Goal: Communication & Community: Answer question/provide support

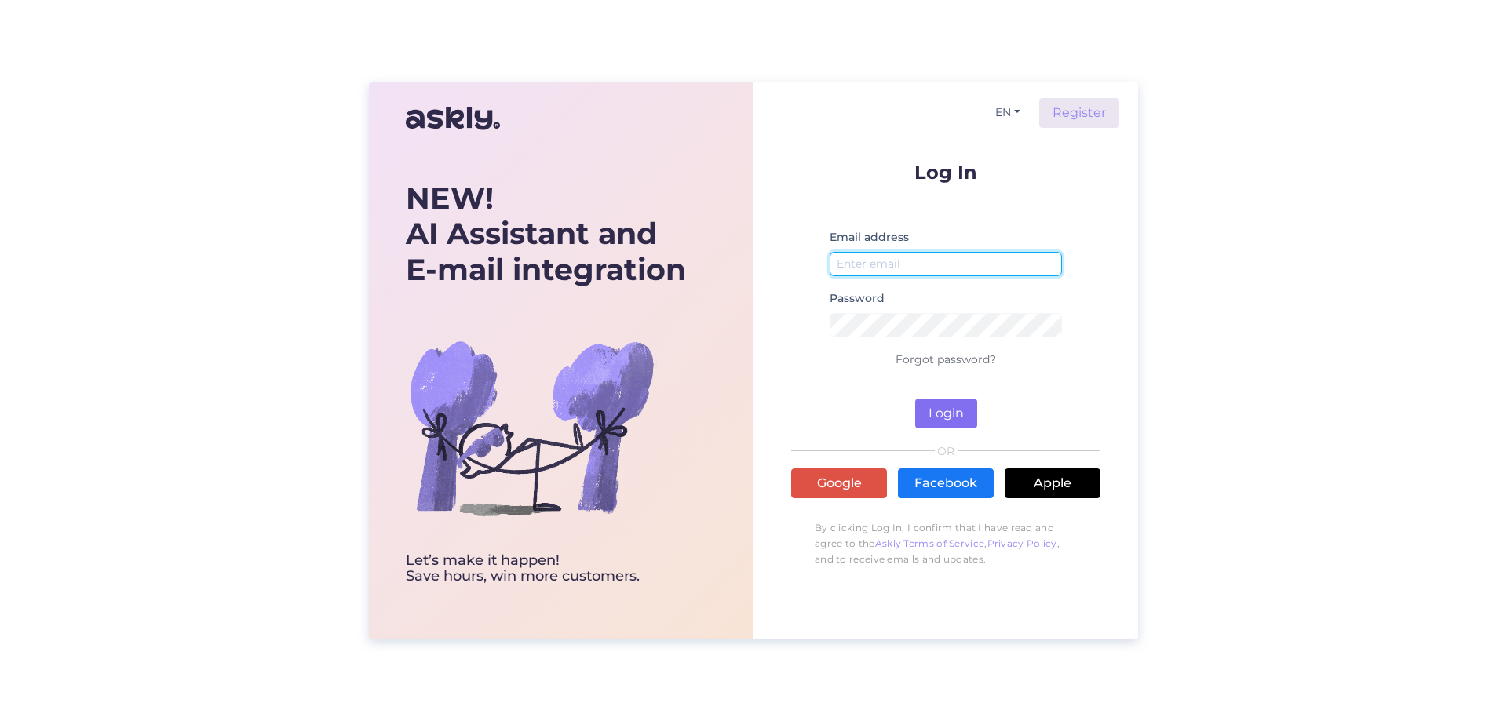
type input "[PERSON_NAME][EMAIL_ADDRESS][DOMAIN_NAME]"
click at [932, 415] on button "Login" at bounding box center [946, 414] width 62 height 30
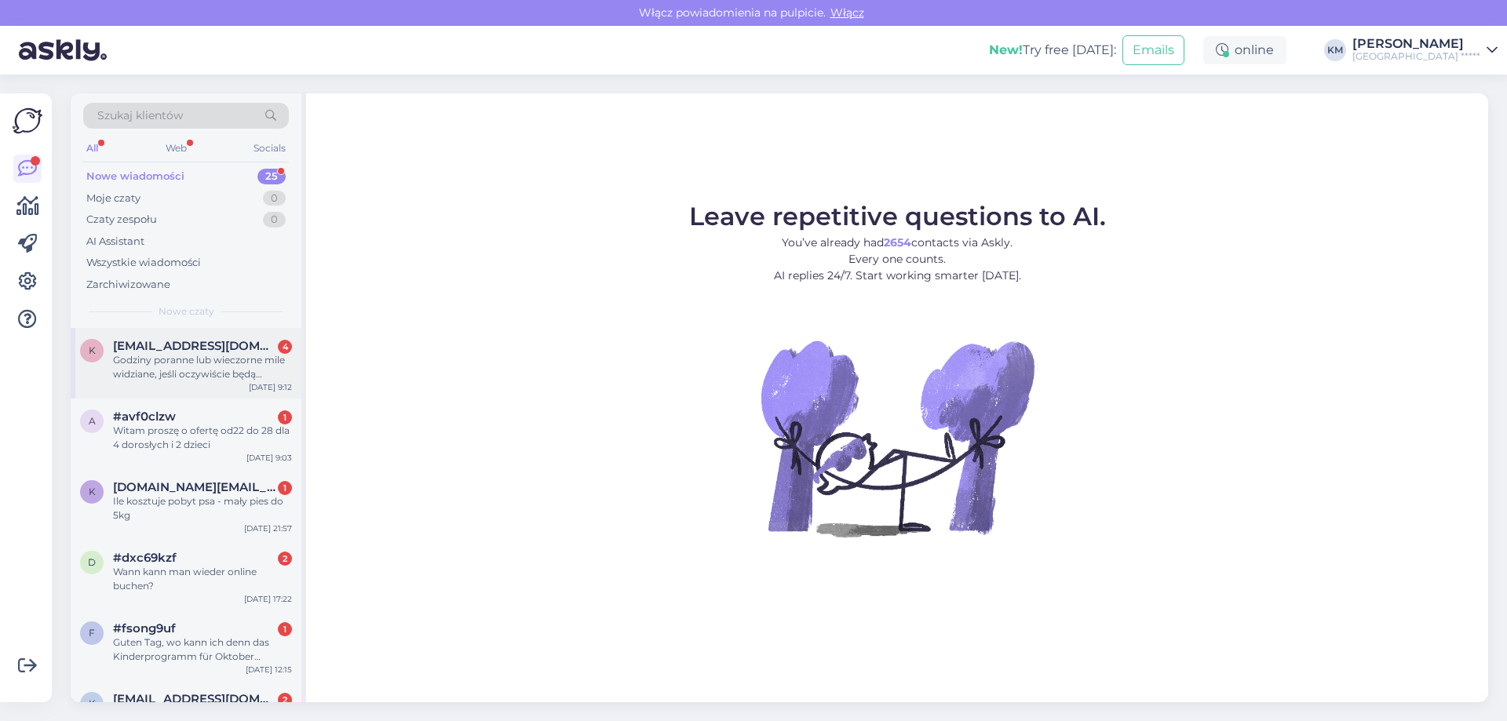
click at [202, 352] on span "[EMAIL_ADDRESS][DOMAIN_NAME]" at bounding box center [194, 346] width 163 height 14
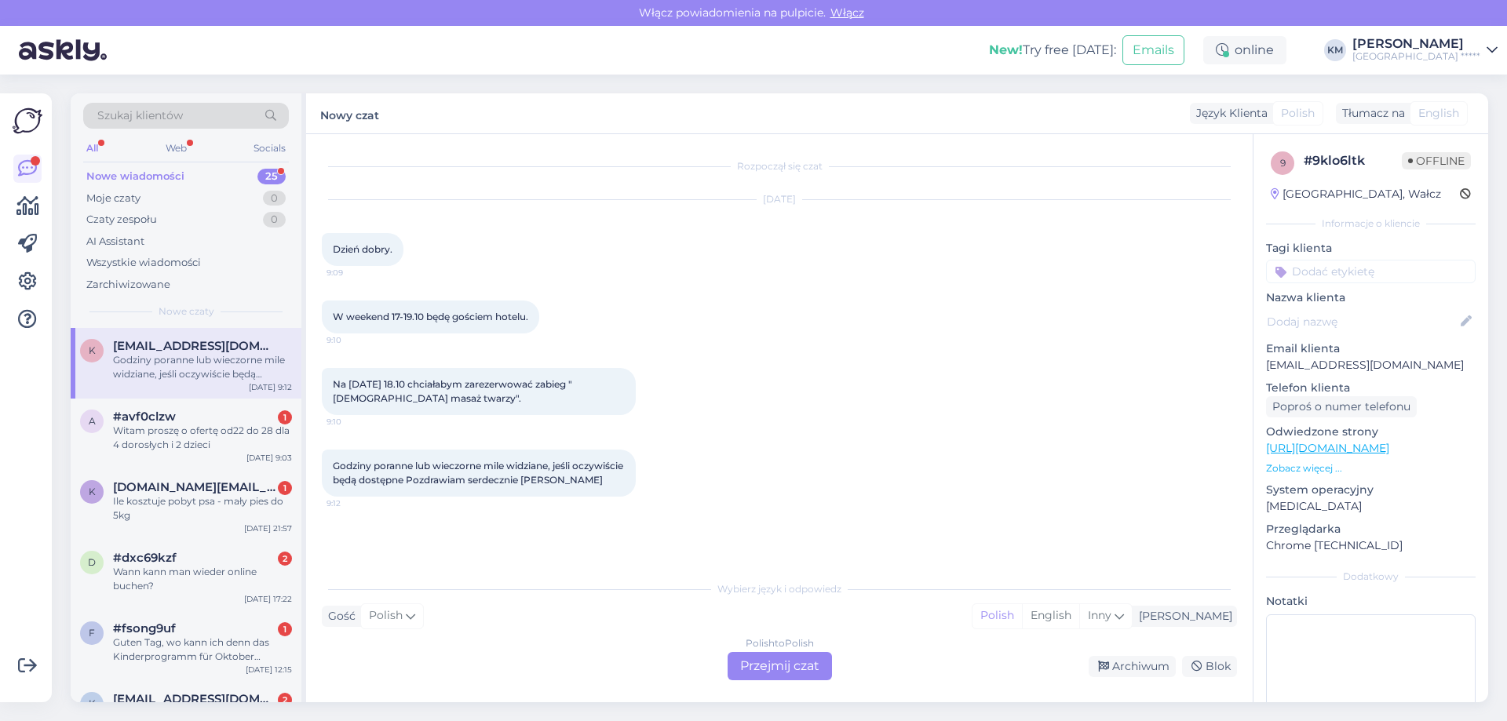
click at [770, 663] on div "Polish to Polish Przejmij czat" at bounding box center [779, 666] width 104 height 28
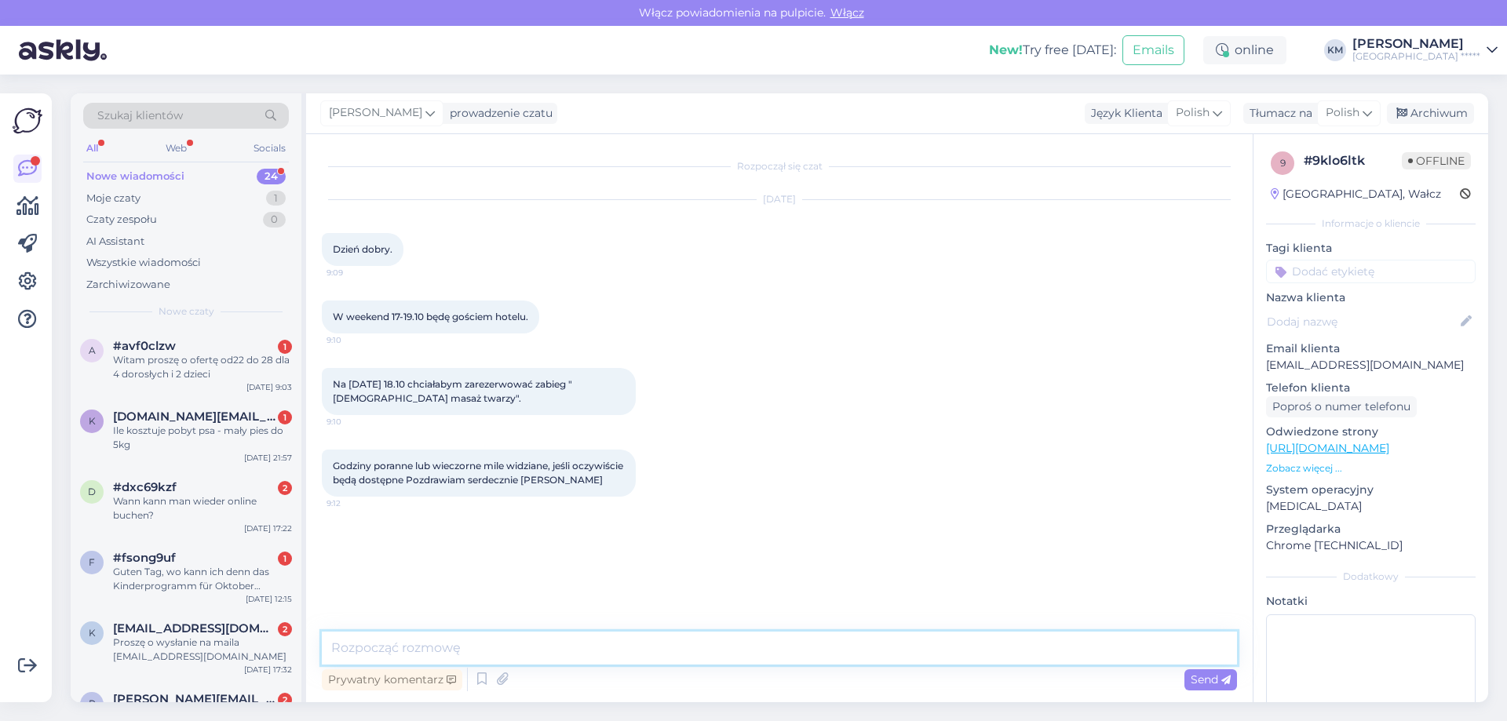
click at [495, 646] on textarea at bounding box center [779, 648] width 915 height 33
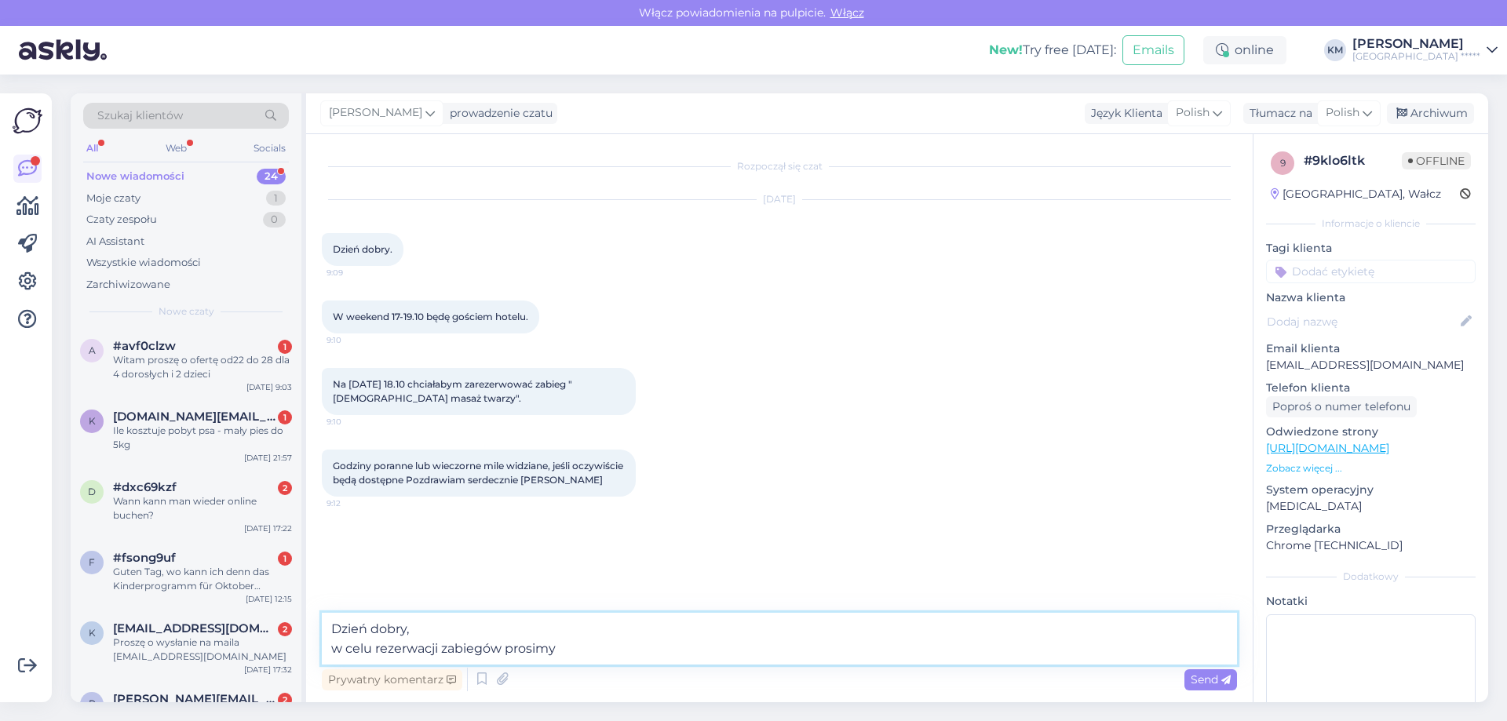
click at [444, 646] on textarea "Dzień dobry, w celu rezerwacji zabiegów prosimy" at bounding box center [779, 639] width 915 height 52
click at [627, 639] on textarea "Dzień dobry, w celu rezerwacji terminów zabiegów prosimy" at bounding box center [779, 639] width 915 height 52
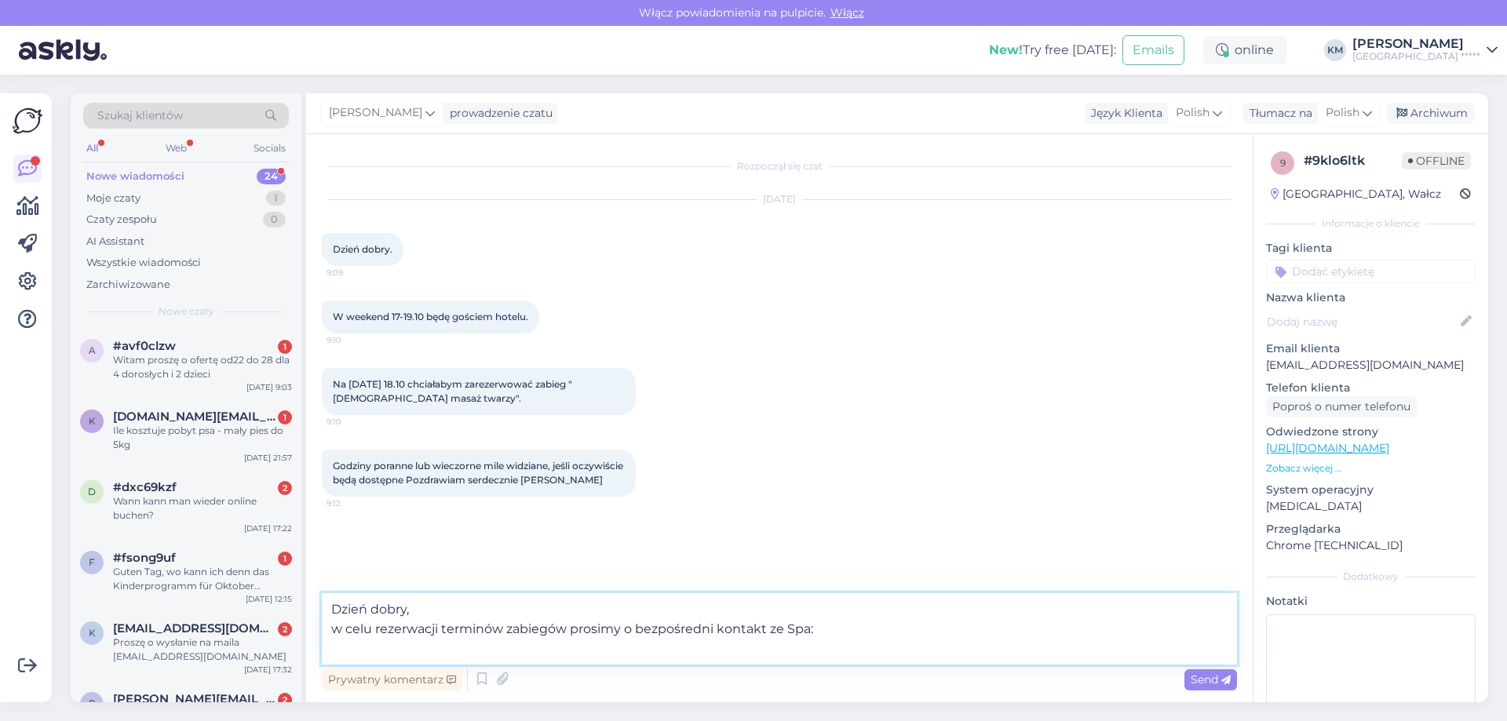
paste textarea "T: [PHONE_NUMBER] E: [EMAIL_ADDRESS][DOMAIN_NAME]"
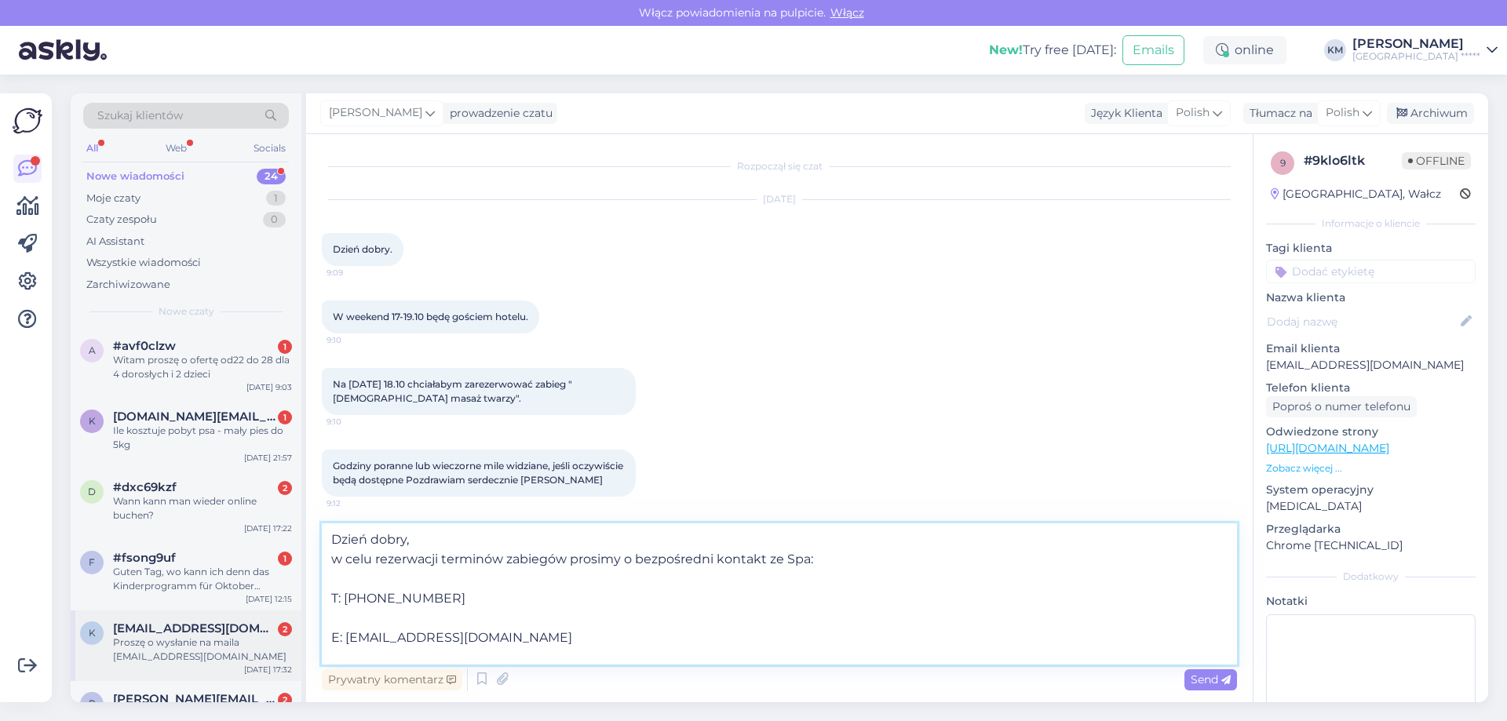
drag, startPoint x: 373, startPoint y: 649, endPoint x: 283, endPoint y: 631, distance: 91.3
click at [283, 631] on div "Szukaj klientów All Web Socials Nowe wiadomości 24 Moje czaty 1 Czaty zespołu 0…" at bounding box center [779, 397] width 1417 height 609
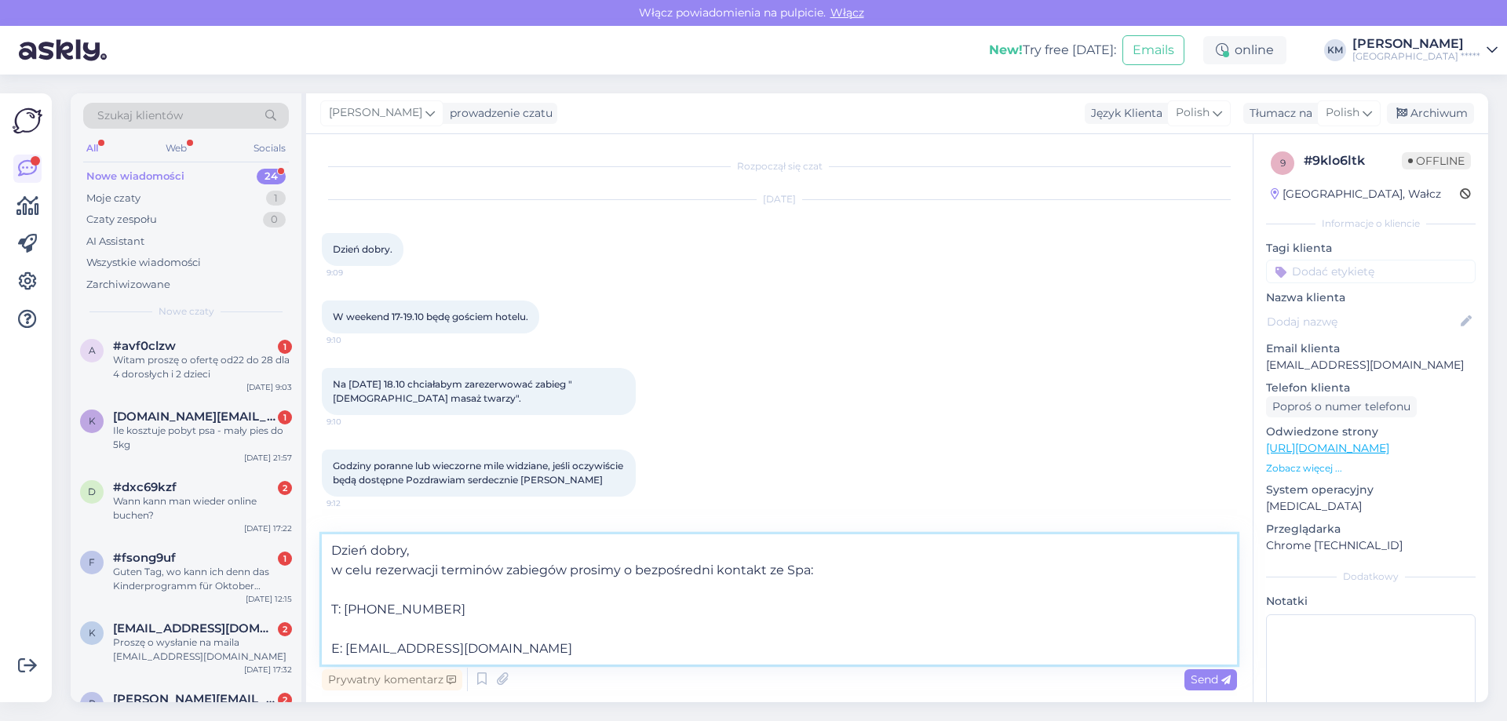
scroll to position [0, 0]
drag, startPoint x: 345, startPoint y: 644, endPoint x: 329, endPoint y: 640, distance: 16.9
click at [318, 643] on div "Rozpoczął się czat [DATE] Dzień dobry. 9:09 W weekend 17-19.10 będę gościem hot…" at bounding box center [779, 418] width 946 height 568
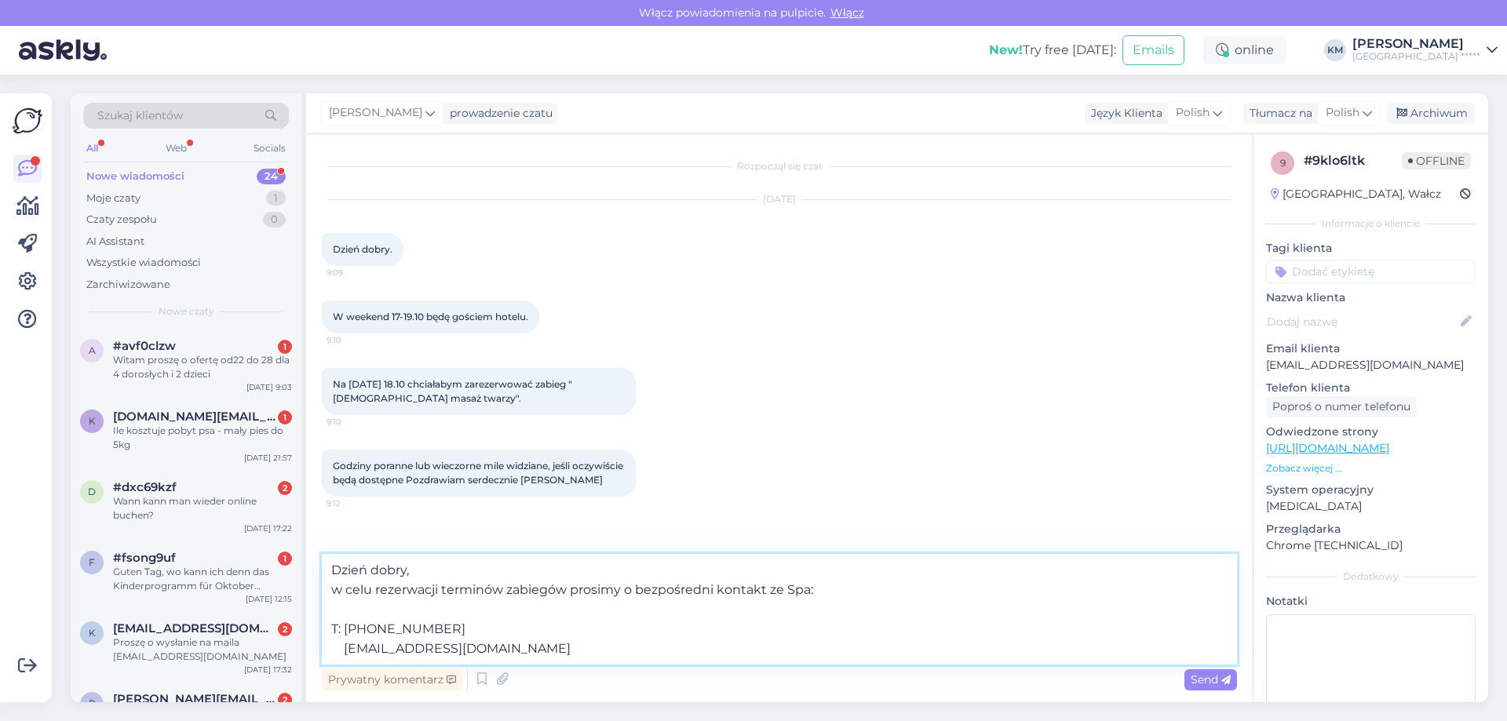
drag, startPoint x: 343, startPoint y: 643, endPoint x: 317, endPoint y: 643, distance: 25.9
click at [317, 643] on div "Rozpoczął się czat [DATE] Dzień dobry. 9:09 W weekend 17-19.10 będę gościem hot…" at bounding box center [779, 418] width 946 height 568
drag, startPoint x: 343, startPoint y: 632, endPoint x: 330, endPoint y: 630, distance: 13.5
click at [330, 630] on textarea "Dzień dobry, w celu rezerwacji terminów zabiegów prosimy o bezpośredni kontakt …" at bounding box center [779, 609] width 915 height 111
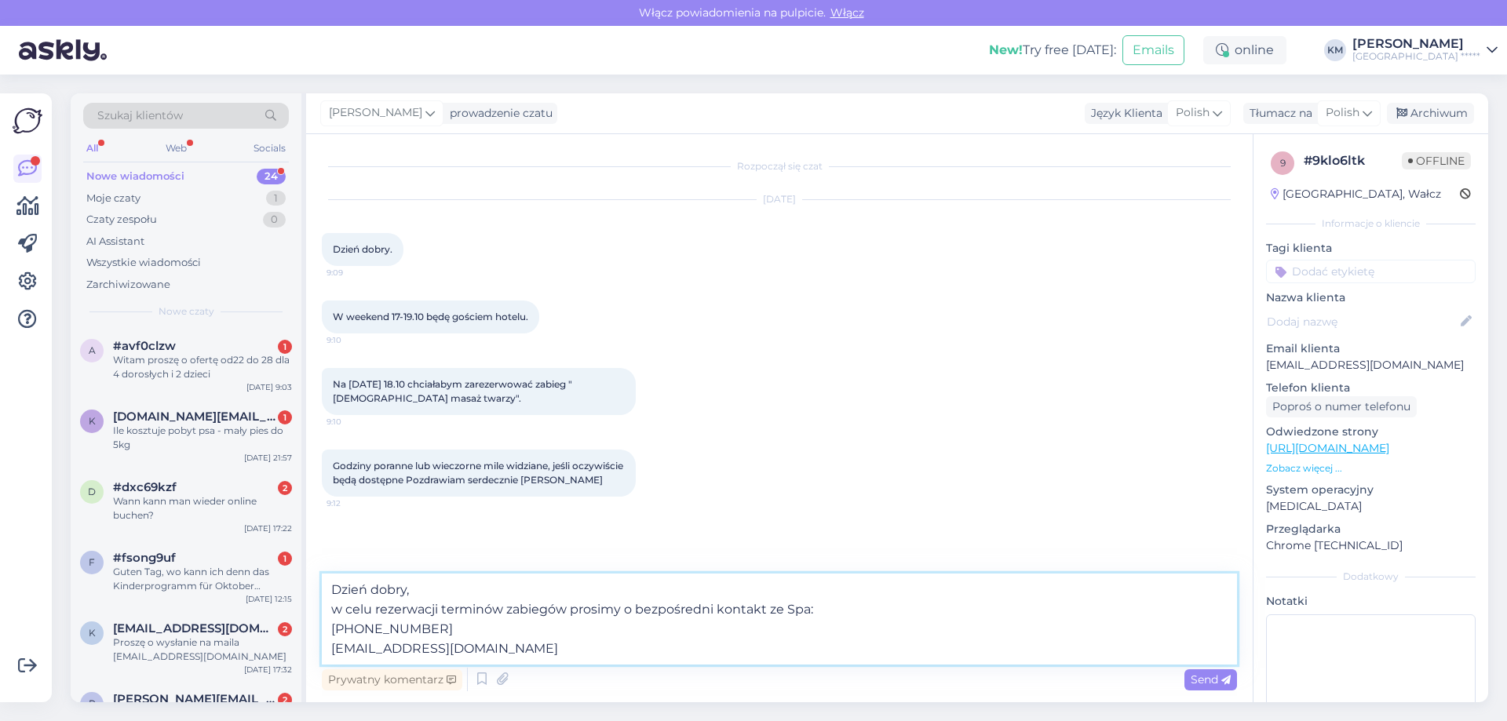
click at [483, 648] on textarea "Dzień dobry, w celu rezerwacji terminów zabiegów prosimy o bezpośredni kontakt …" at bounding box center [779, 619] width 915 height 91
type textarea "Dzień dobry, w celu rezerwacji terminów zabiegów prosimy o bezpośredni kontakt …"
click at [1213, 677] on span "Send" at bounding box center [1210, 679] width 40 height 14
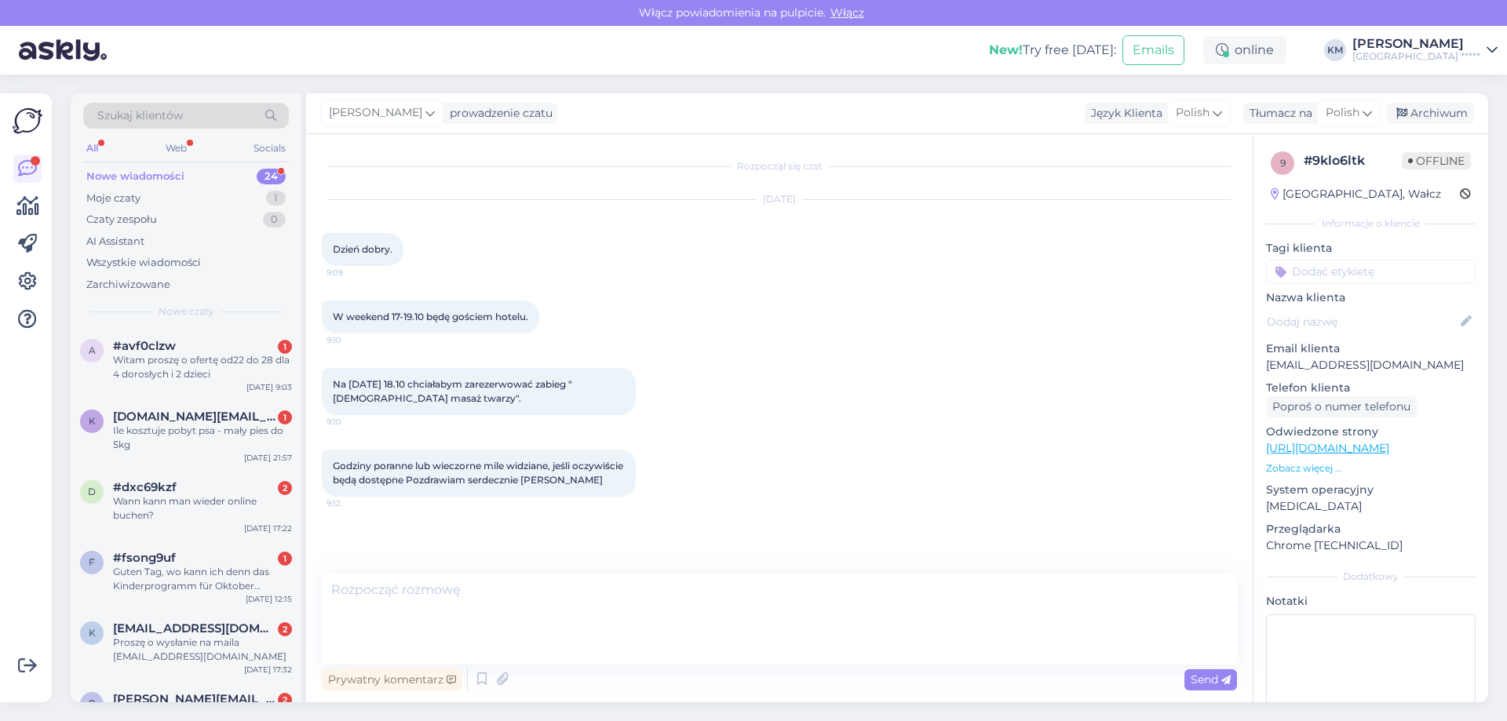
scroll to position [35, 0]
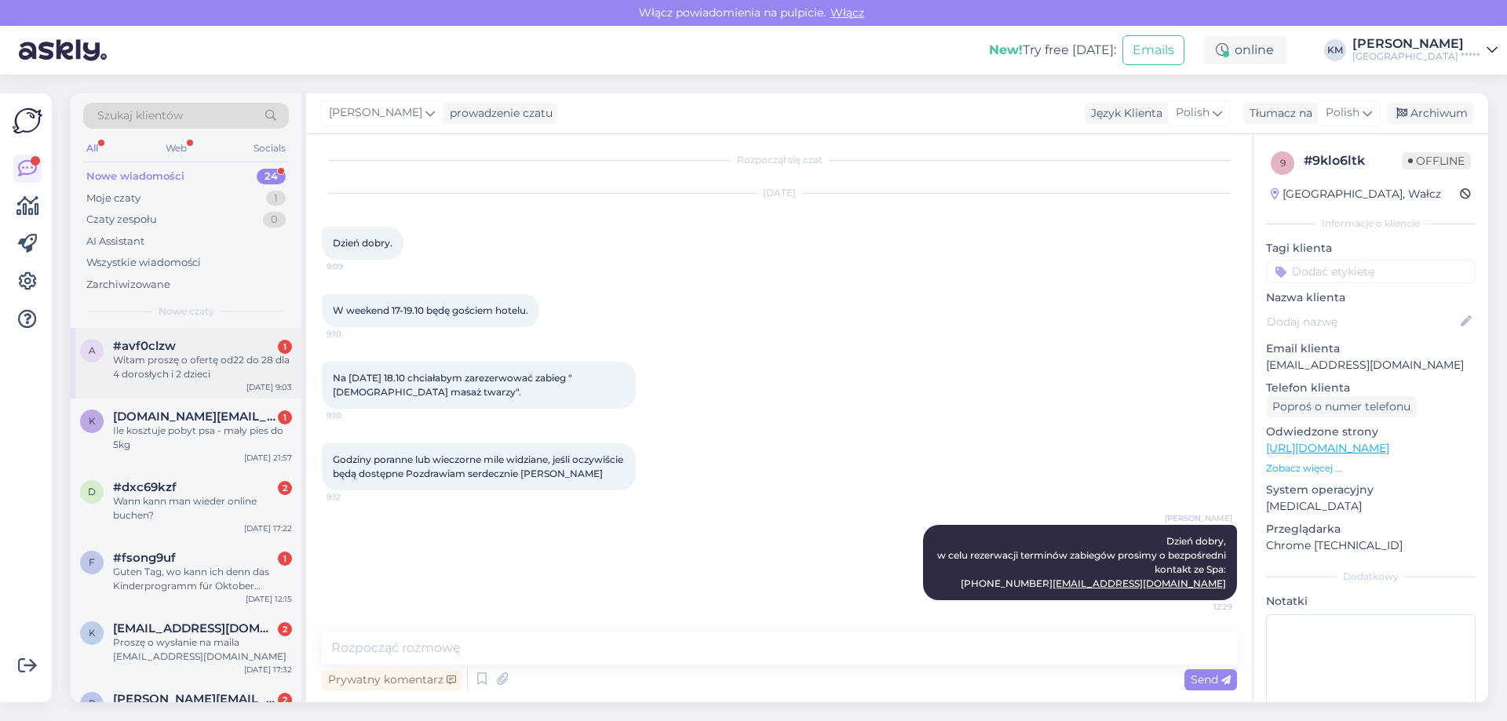
click at [163, 365] on div "Witam proszę o ofertę od22 do 28 dla 4 dorosłych i 2 dzieci" at bounding box center [202, 367] width 179 height 28
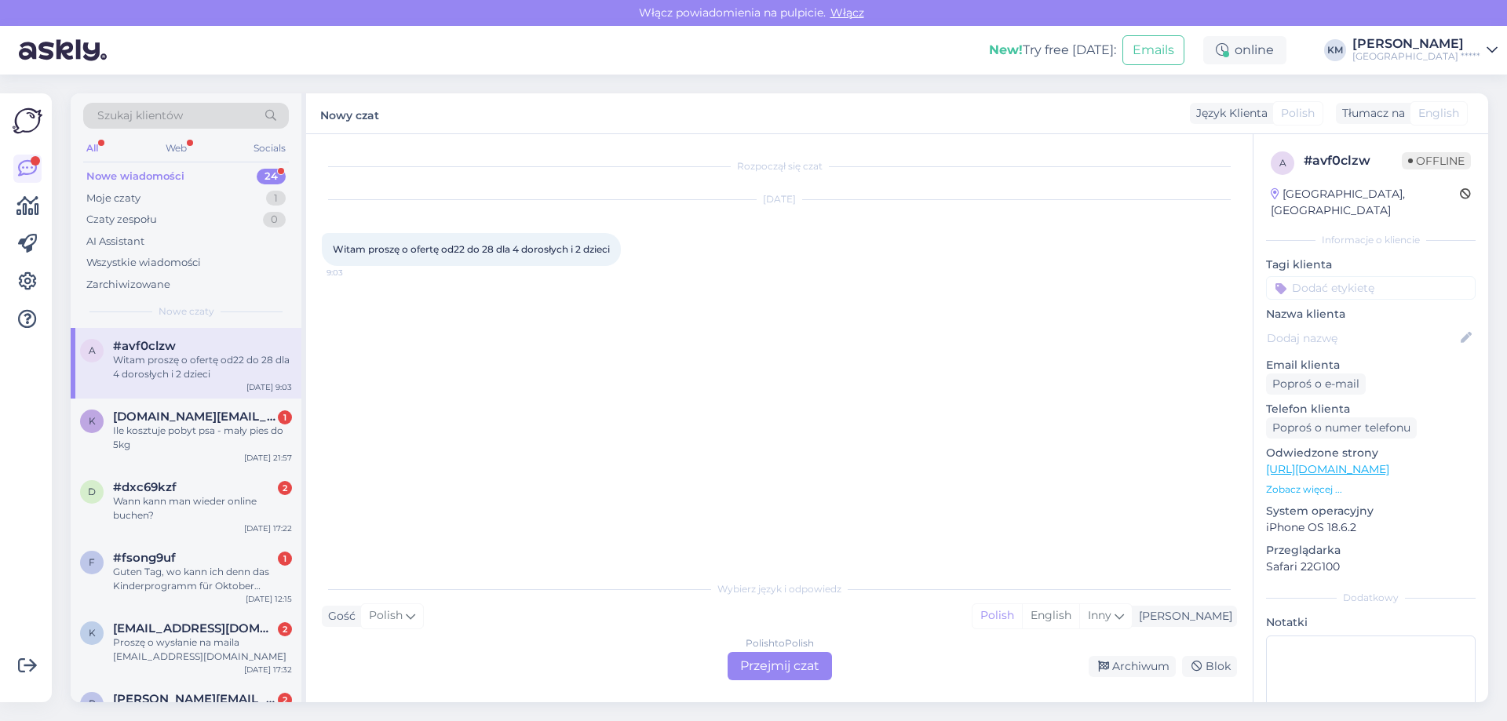
click at [767, 669] on div "Polish to Polish Przejmij czat" at bounding box center [779, 666] width 104 height 28
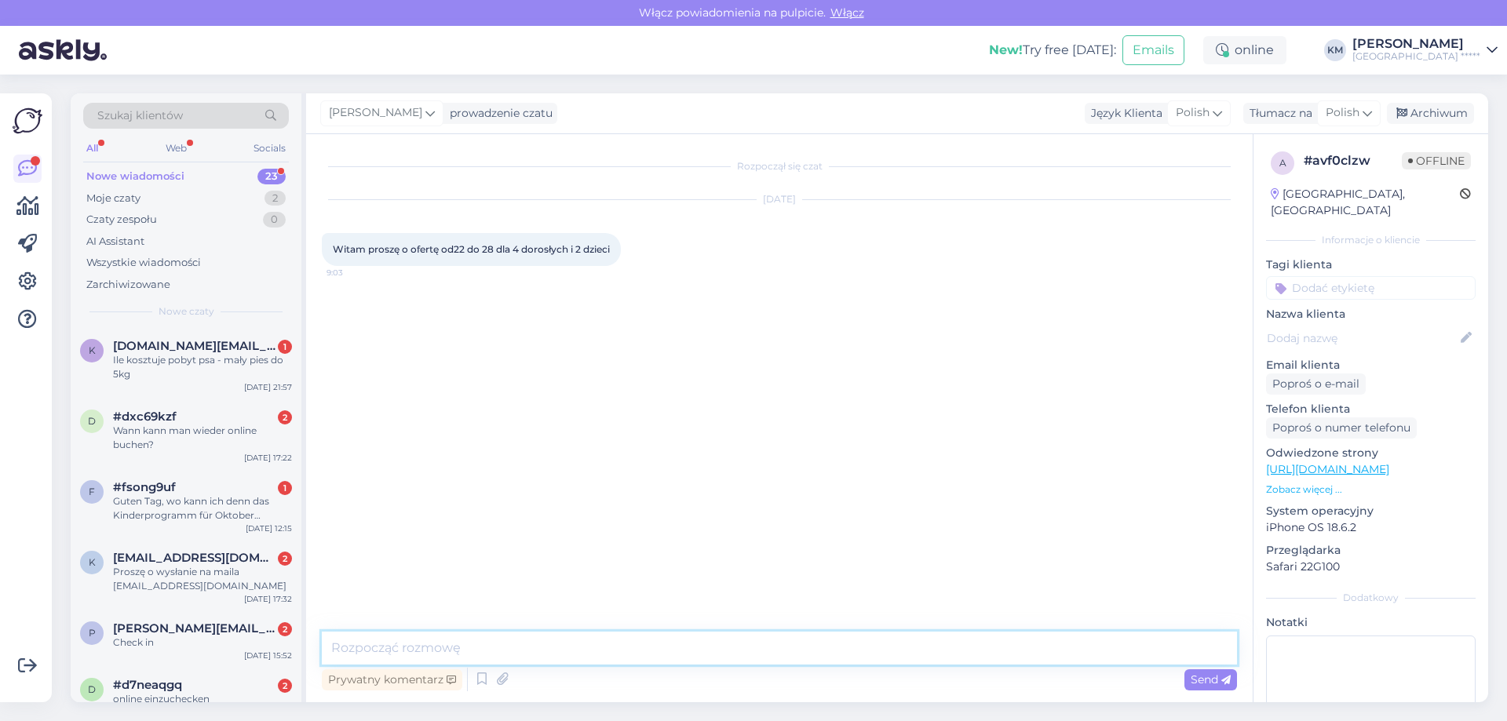
click at [534, 646] on textarea at bounding box center [779, 648] width 915 height 33
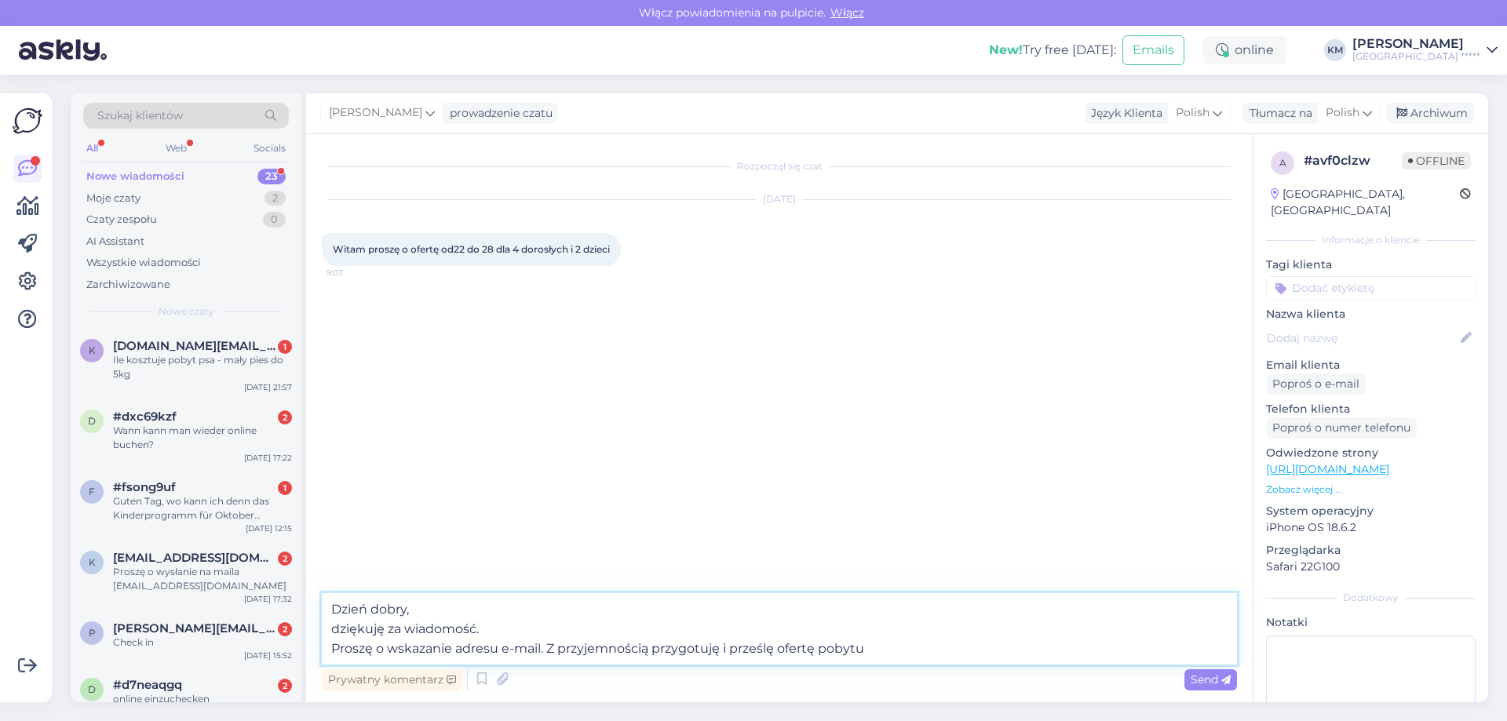
type textarea "Dzień dobry, dziękuję za wiadomość. Proszę o wskazanie adresu e-mail. Z przyjem…"
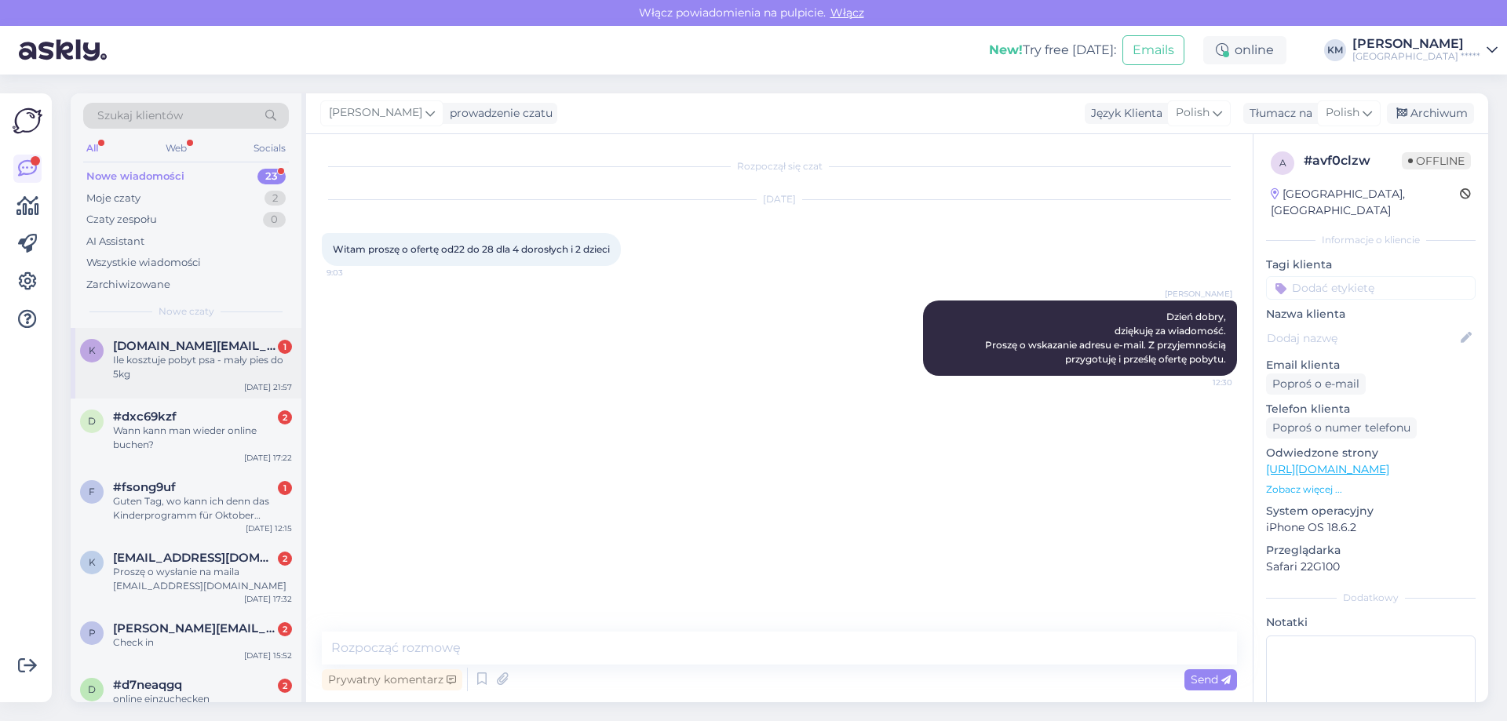
click at [228, 363] on div "Ile kosztuje pobyt psa - mały pies do 5kg" at bounding box center [202, 367] width 179 height 28
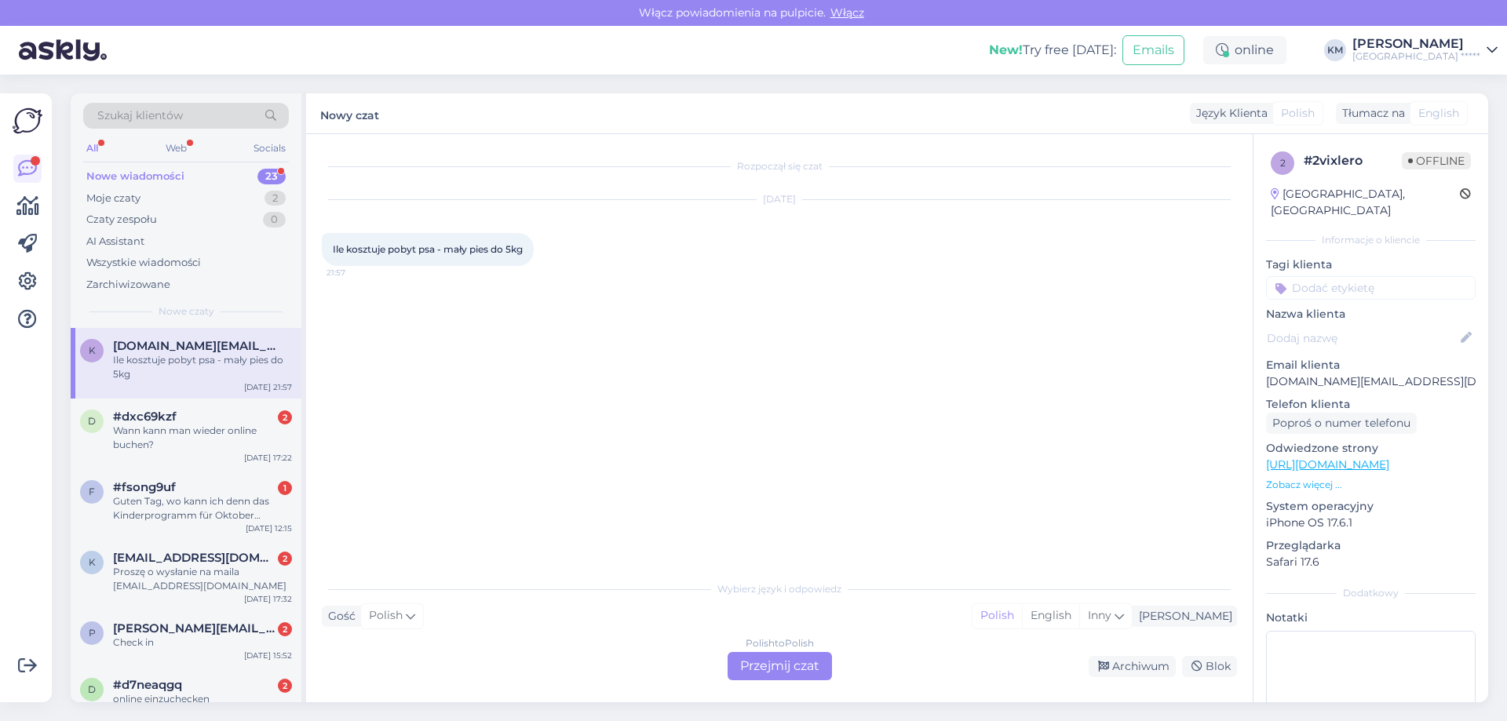
click at [802, 658] on div "Polish to Polish Przejmij czat" at bounding box center [779, 666] width 104 height 28
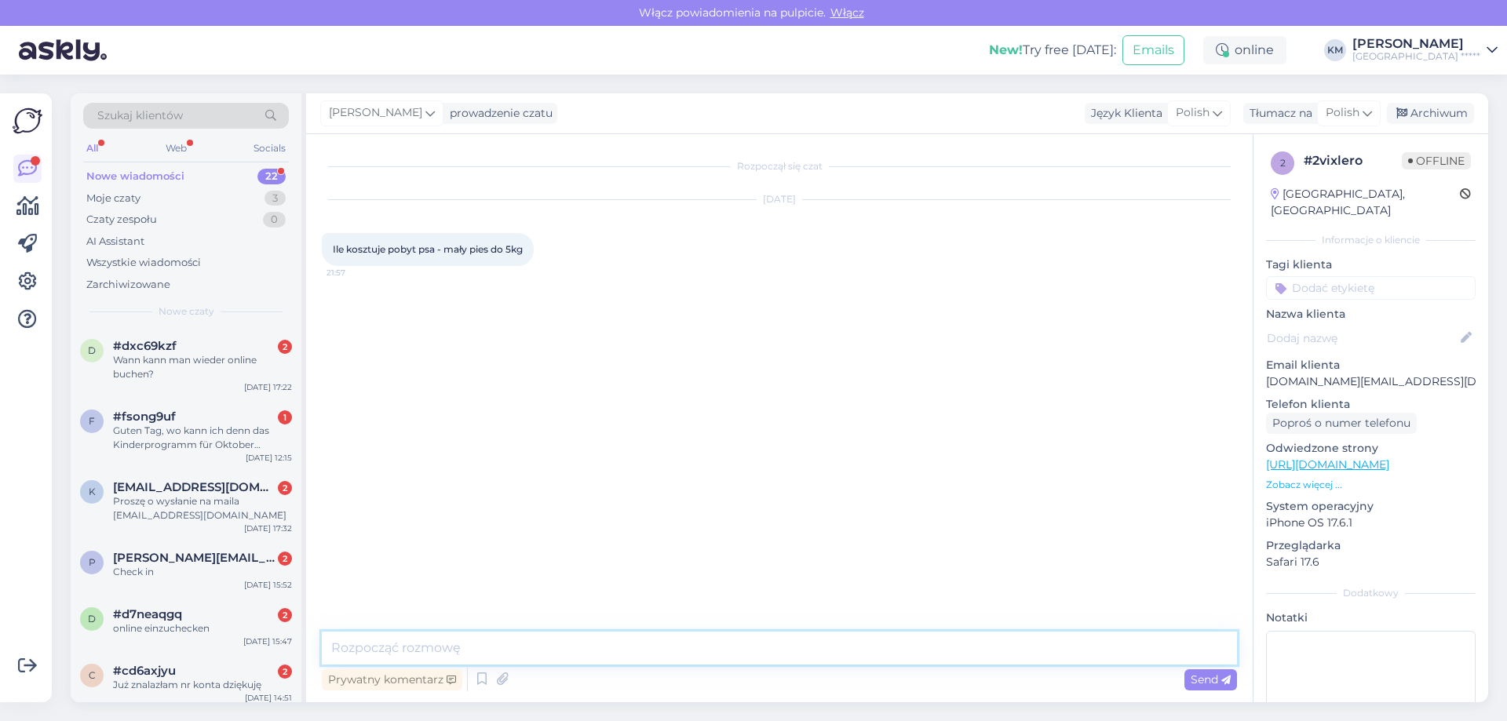
click at [443, 642] on textarea at bounding box center [779, 648] width 915 height 33
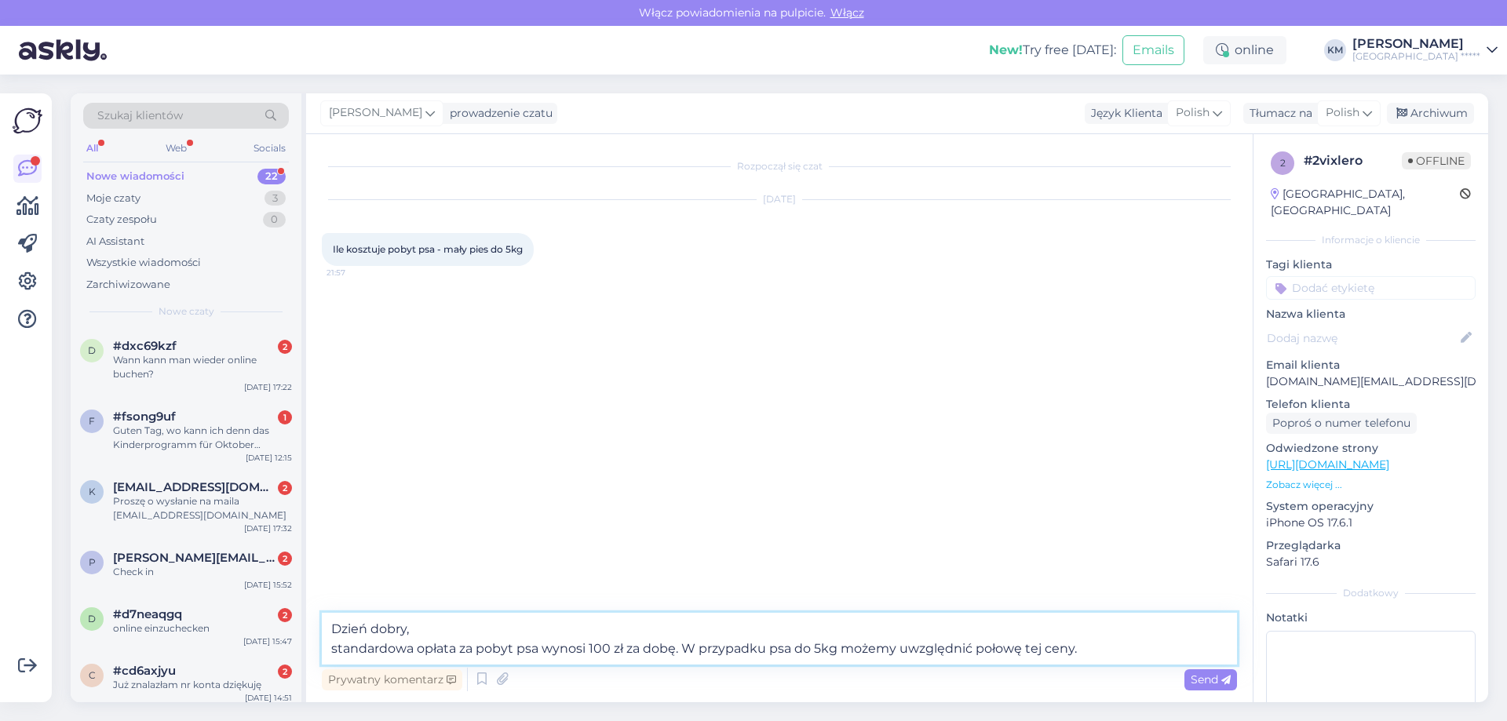
click at [953, 649] on textarea "Dzień dobry, standardowa opłata za pobyt psa wynosi 100 zł za dobę. W przypadku…" at bounding box center [779, 639] width 915 height 52
click at [1121, 650] on textarea "Dzień dobry, standardowa opłata za pobyt psa wynosi 100 zł za dobę. W przypadku…" at bounding box center [779, 639] width 915 height 52
type textarea "Dzień dobry, standardowa opłata za pobyt psa wynosi 100 zł za dobę. W przypadku…"
click at [1203, 680] on span "Send" at bounding box center [1210, 679] width 40 height 14
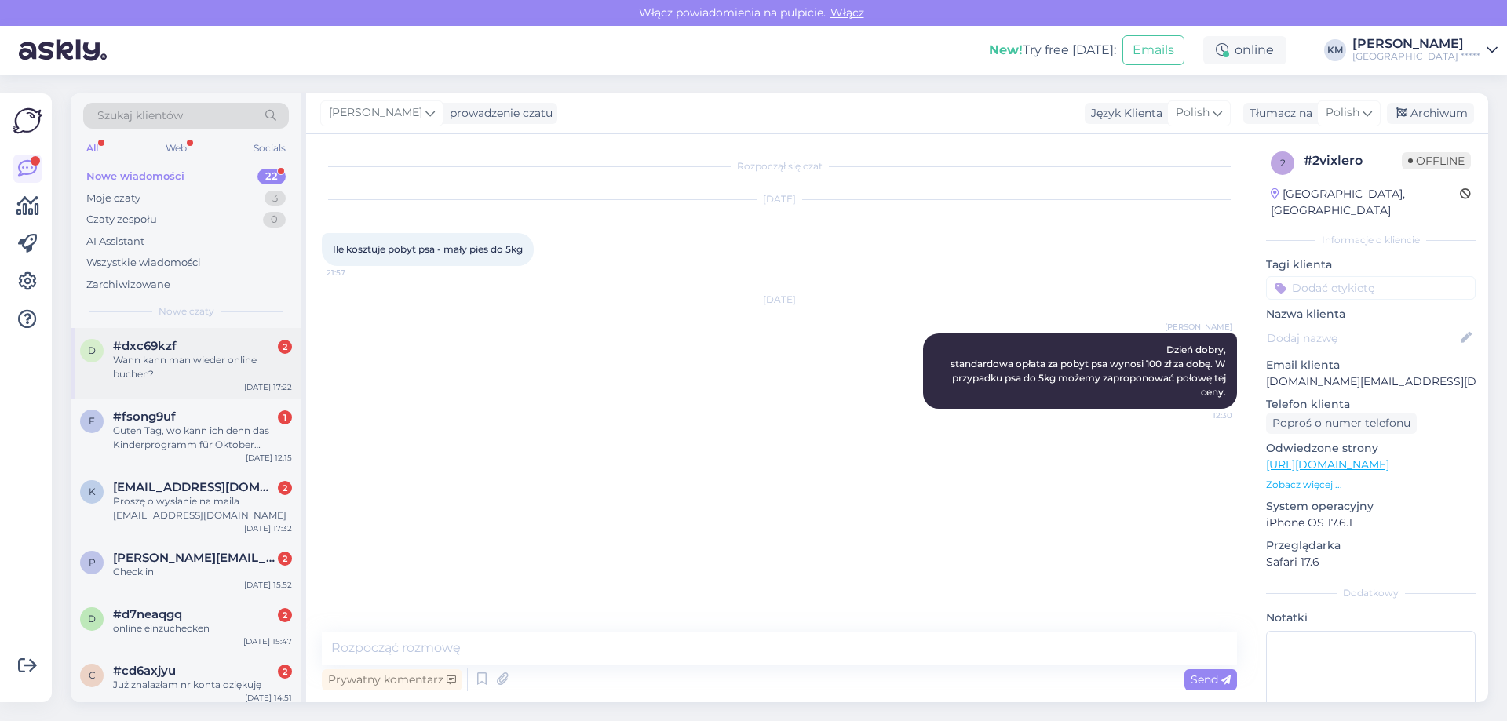
click at [221, 372] on div "Wann kann man wieder online buchen?" at bounding box center [202, 367] width 179 height 28
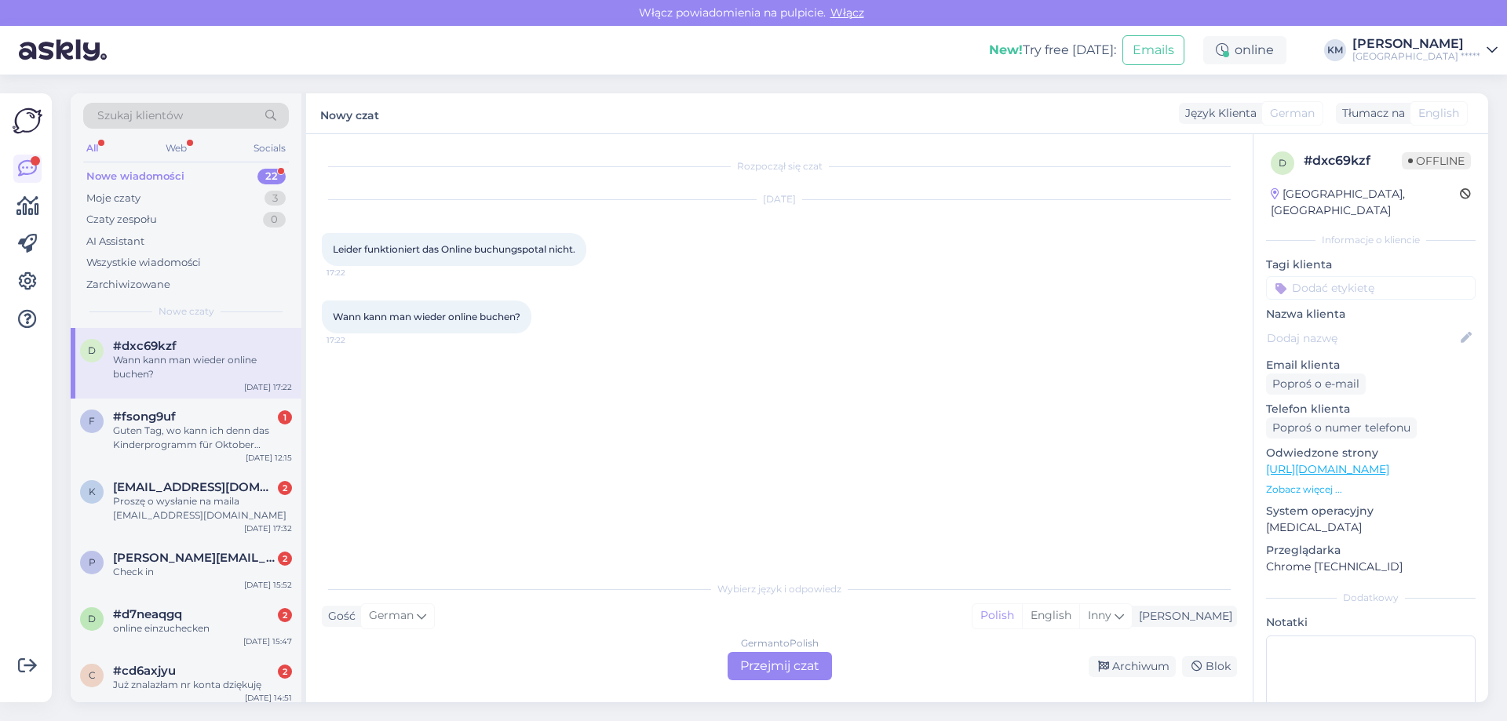
click at [760, 675] on div "German to Polish Przejmij czat" at bounding box center [779, 666] width 104 height 28
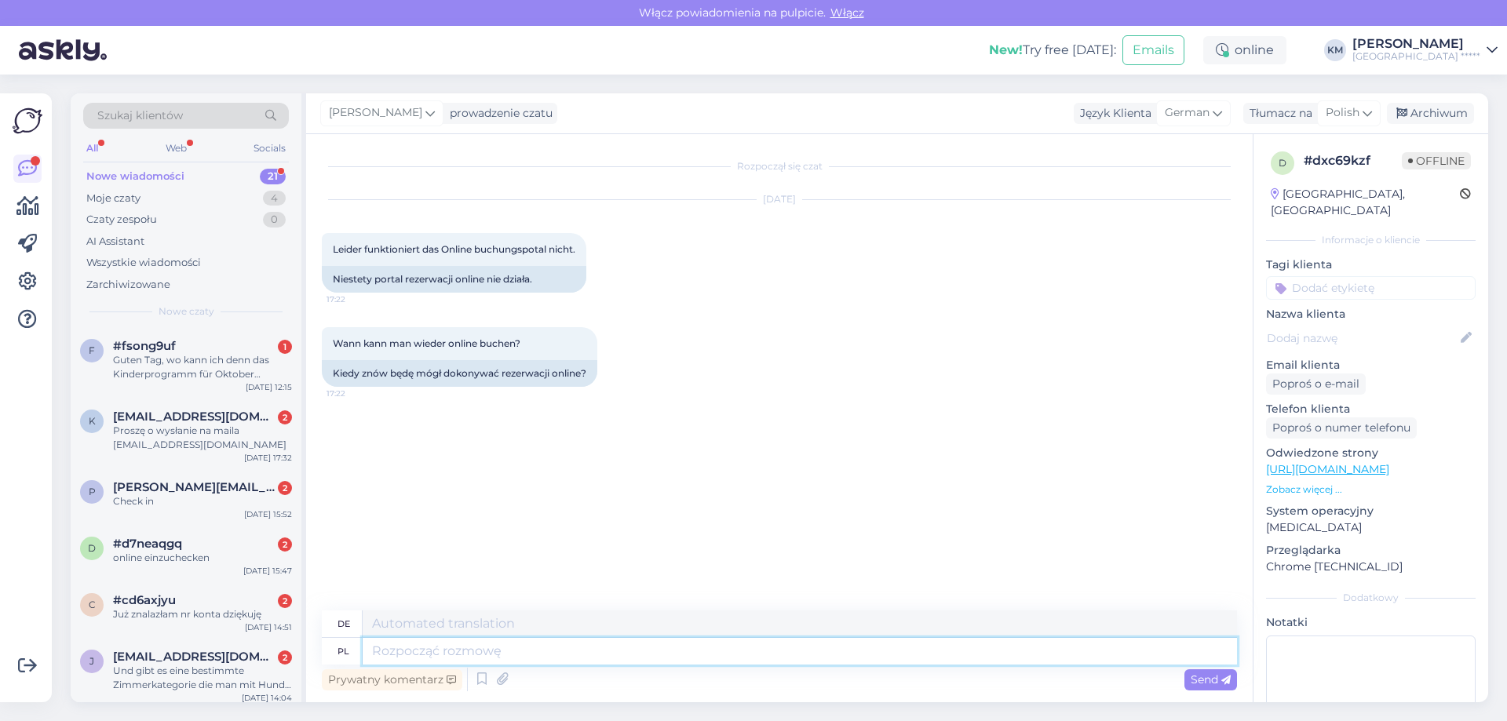
click at [463, 651] on textarea at bounding box center [800, 651] width 874 height 27
type textarea "Dzień dob"
type textarea "Tag"
type textarea "Dzień dobry, w przy"
type textarea "Guten Morgen, in"
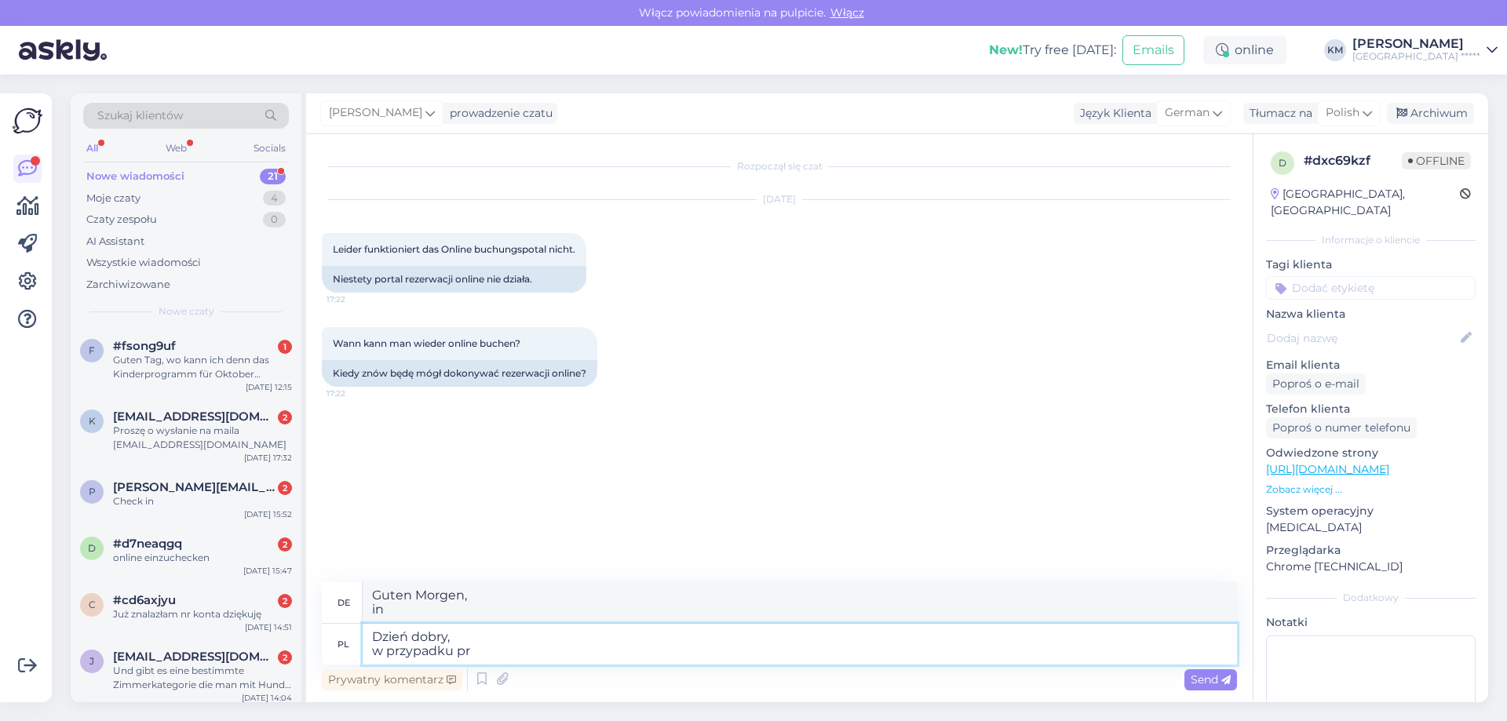
type textarea "Dzień dobry, w przypadku pro"
type textarea "Guten Morgen, für den Fall"
type textarea "Dzień dobry, w przypadku problemów z"
type textarea "Guten Morgen, bei Problemen mit"
type textarea "Dzień dobry, w przypadku problemów z dokonaniem rez"
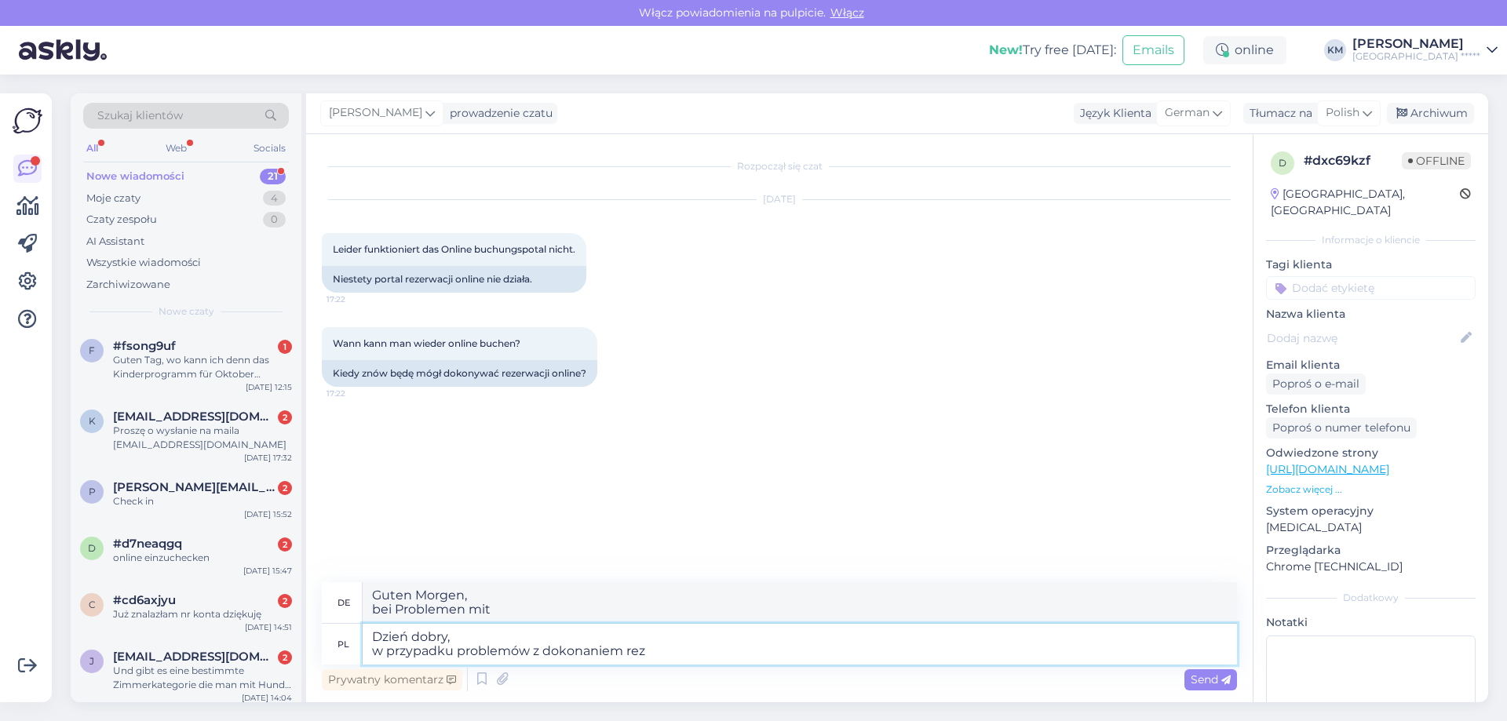
type textarea "Guten Morgen, bei Problemen mit der Herstellung"
type textarea "Dzień dobry, w przypadku problemów z dokonaniem rezerwacji na"
type textarea "Guten Morgen, wenn Sie Probleme mit Ihrer Reservierung haben"
type textarea "Dzień dobry, w przypadku problemów z dokonaniem rezerwacji na stro"
type textarea "Guten Morgen, falls es Probleme mit der Reservierung gibt am"
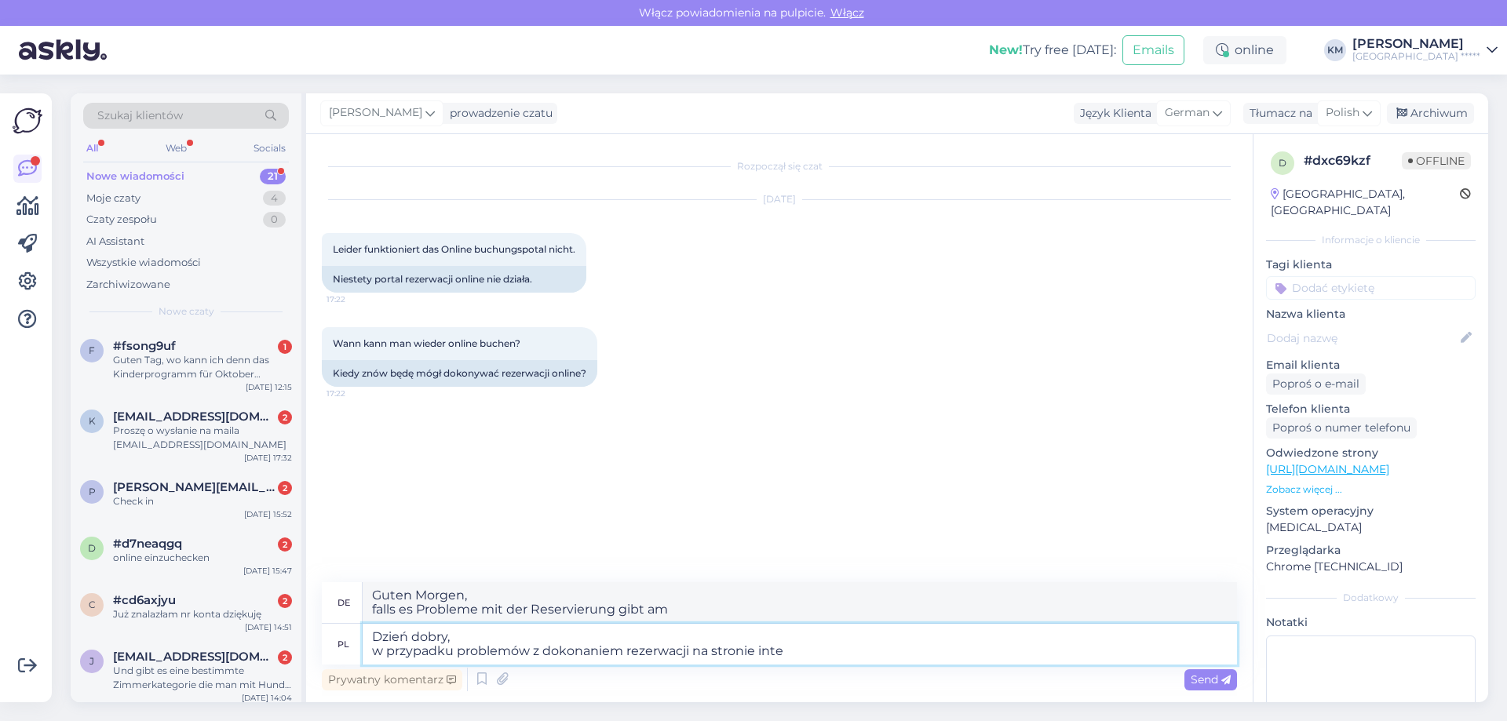
type textarea "Dzień dobry, w przypadku problemów z dokonaniem rezerwacji na stronie inter"
type textarea "Guten Morgen, , wenn Sie Probleme mit der Reservierung auf der Website haben"
type textarea "Dzień dobry, w przypadku problemów z dokonaniem rezerwacji na stronie interneto…"
type textarea "Guten Morgen, falls es Probleme mit der Reservierung auf der Website gibt,"
type textarea "Dzień dobry, w przypadku problemów z dokonaniem rezerwacji na stronie interneto…"
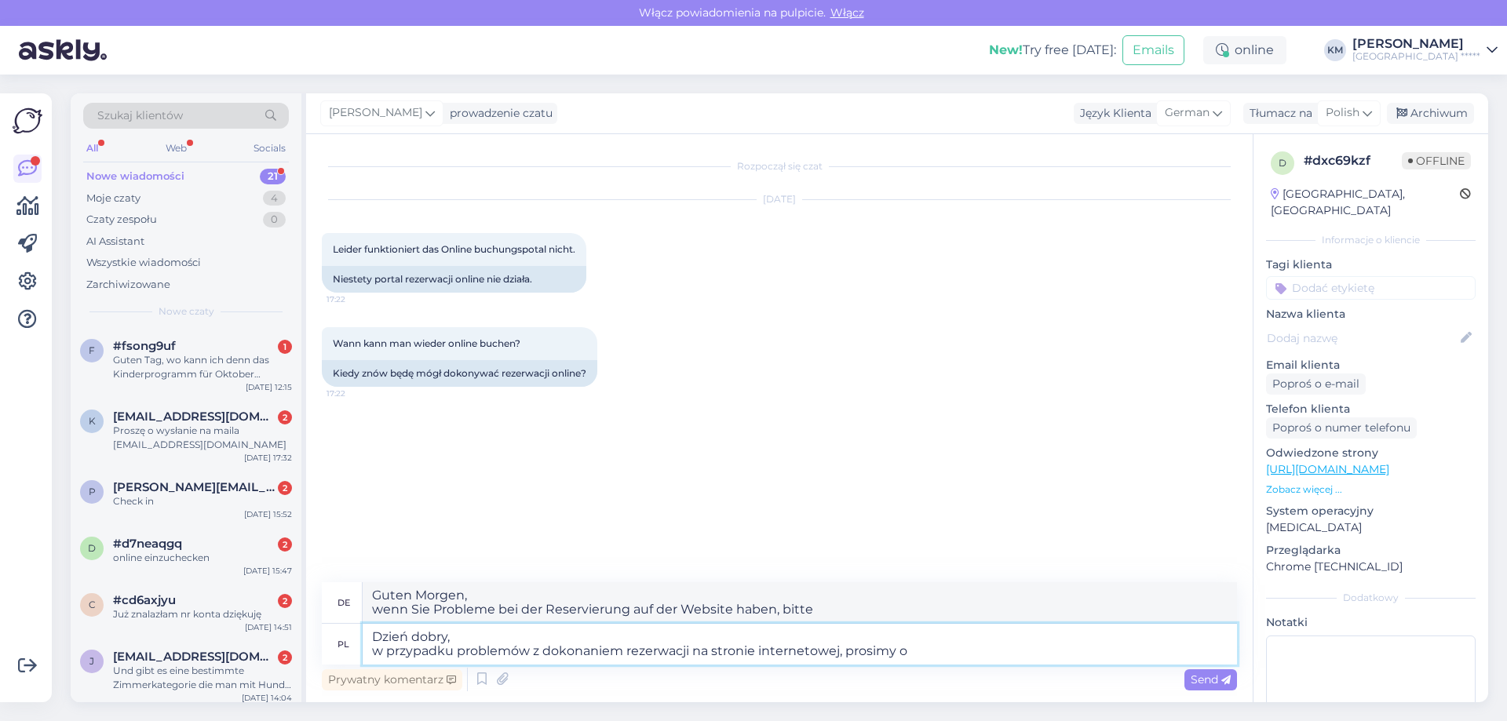
type textarea "Guten Morgen, Wenn Sie Probleme mit der Reservierung auf der Website haben, kon…"
type textarea "Dzień dobry, w przypadku problemów z dokonaniem rezerwacji na stronie interneto…"
type textarea "Guten Morgen, Wenn Sie Probleme mit der Reservierung auf der Website haben, sen…"
type textarea "Dzień dobry, w przypadku problemów z dokonaniem rezerwacji na stronie interneto…"
type textarea "Guten Morgen, Wenn Sie Probleme mit der Reservierung auf der Website haben, sen…"
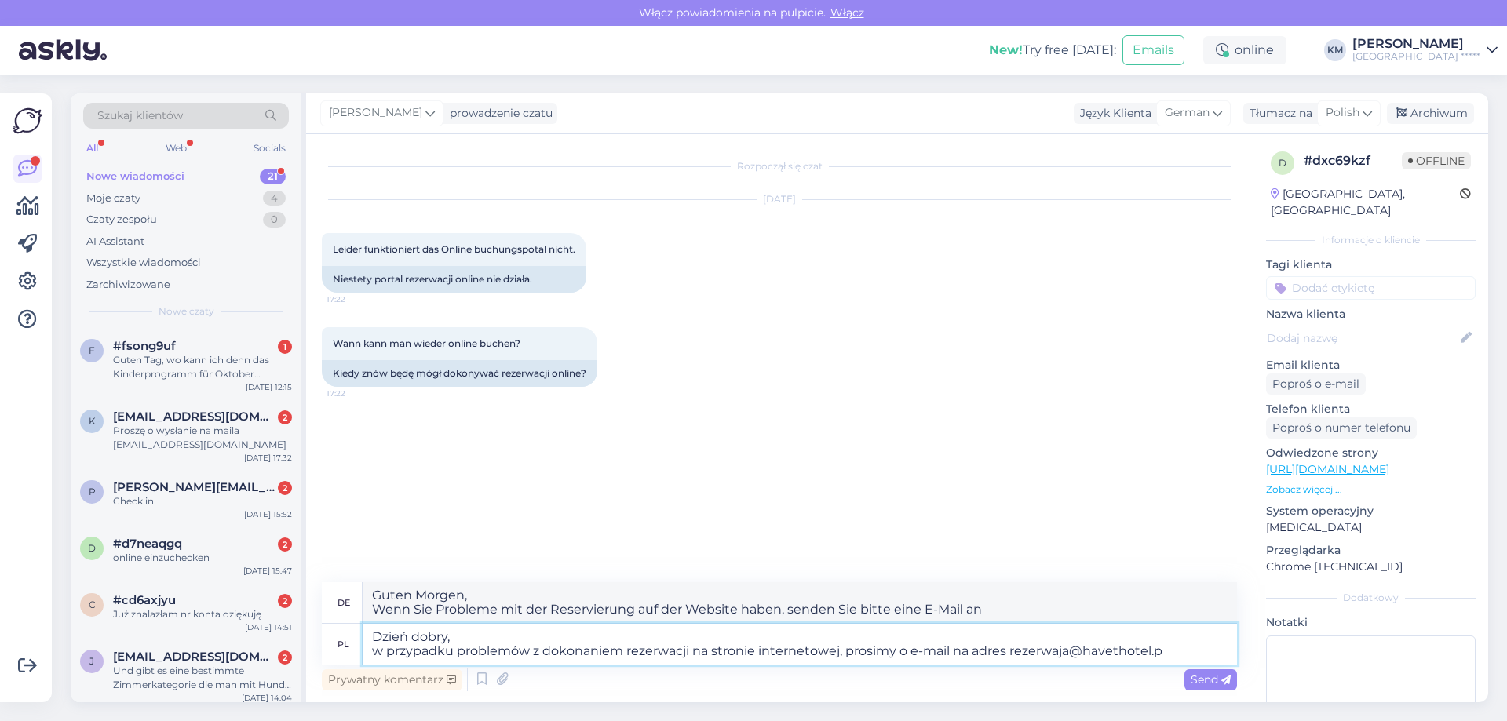
type textarea "Dzień dobry, w przypadku problemów z dokonaniem rezerwacji na stronie interneto…"
type textarea "Guten Morgen, Wenn Sie Probleme mit der Reservierung auf der Website haben, sen…"
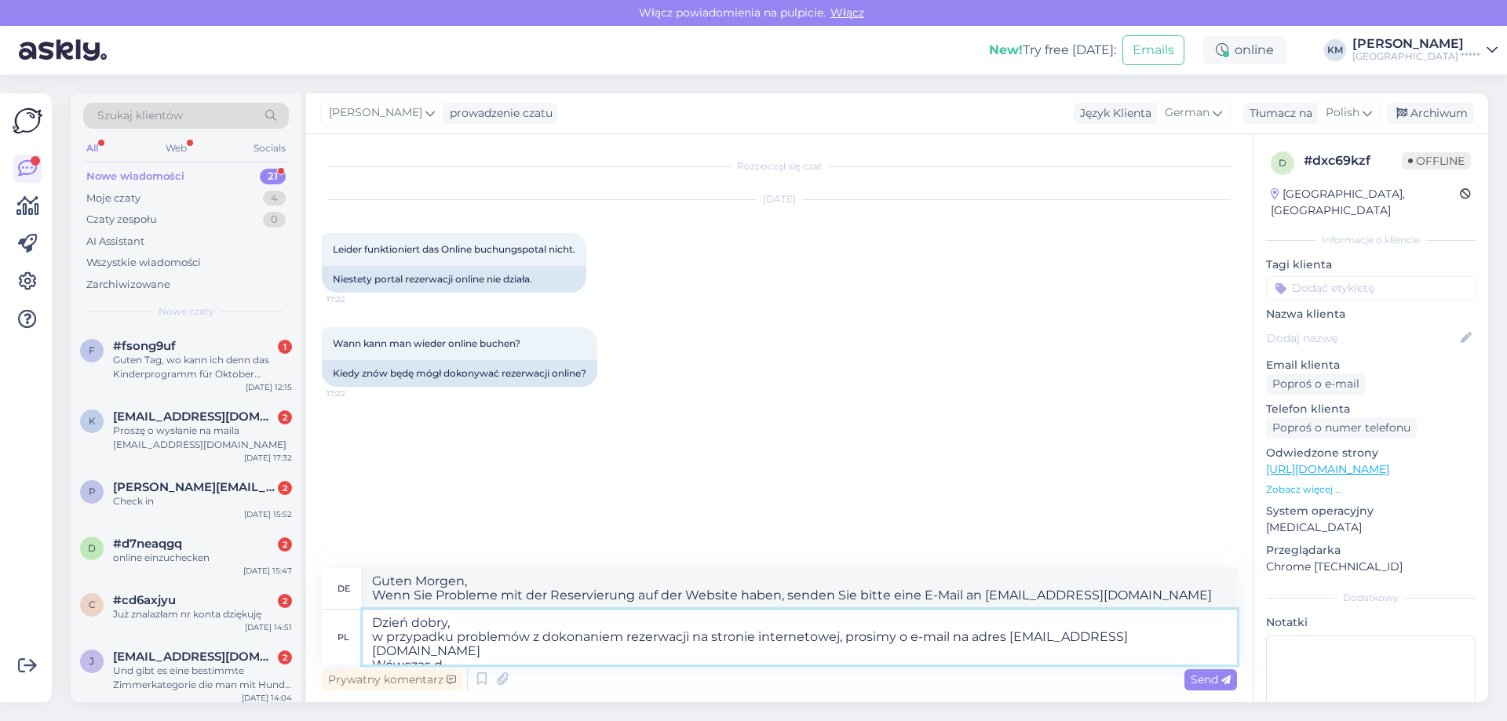
type textarea "Dzień dobry, w przypadku problemów z dokonaniem rezerwacji na stronie interneto…"
type textarea "Guten Morgen, wenn Sie Probleme mit der Reservierung auf der Website haben, sen…"
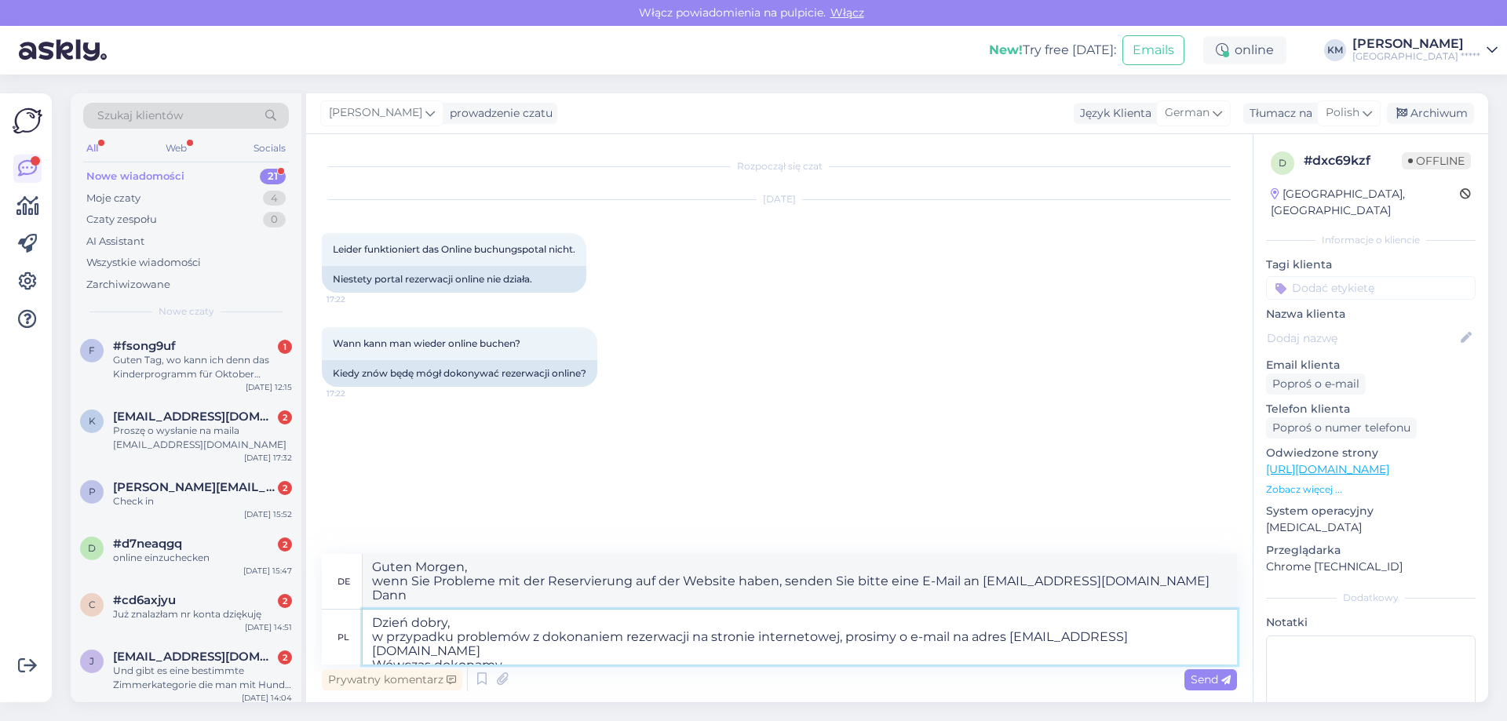
type textarea "Dzień dobry, w przypadku problemów z dokonaniem rezerwacji na stronie interneto…"
type textarea "Guten Morgen, wenn Sie Probleme mit der Reservierung auf der Website haben, sen…"
type textarea "Dzień dobry, w przypadku problemów z dokonaniem rezerwacji na stronie interneto…"
type textarea "Guten Morgen, wenn Sie Probleme mit der Reservierung auf der Website haben, sen…"
type textarea "Dzień dobry, w przypadku problemów z dokonaniem rezerwacji na stronie interneto…"
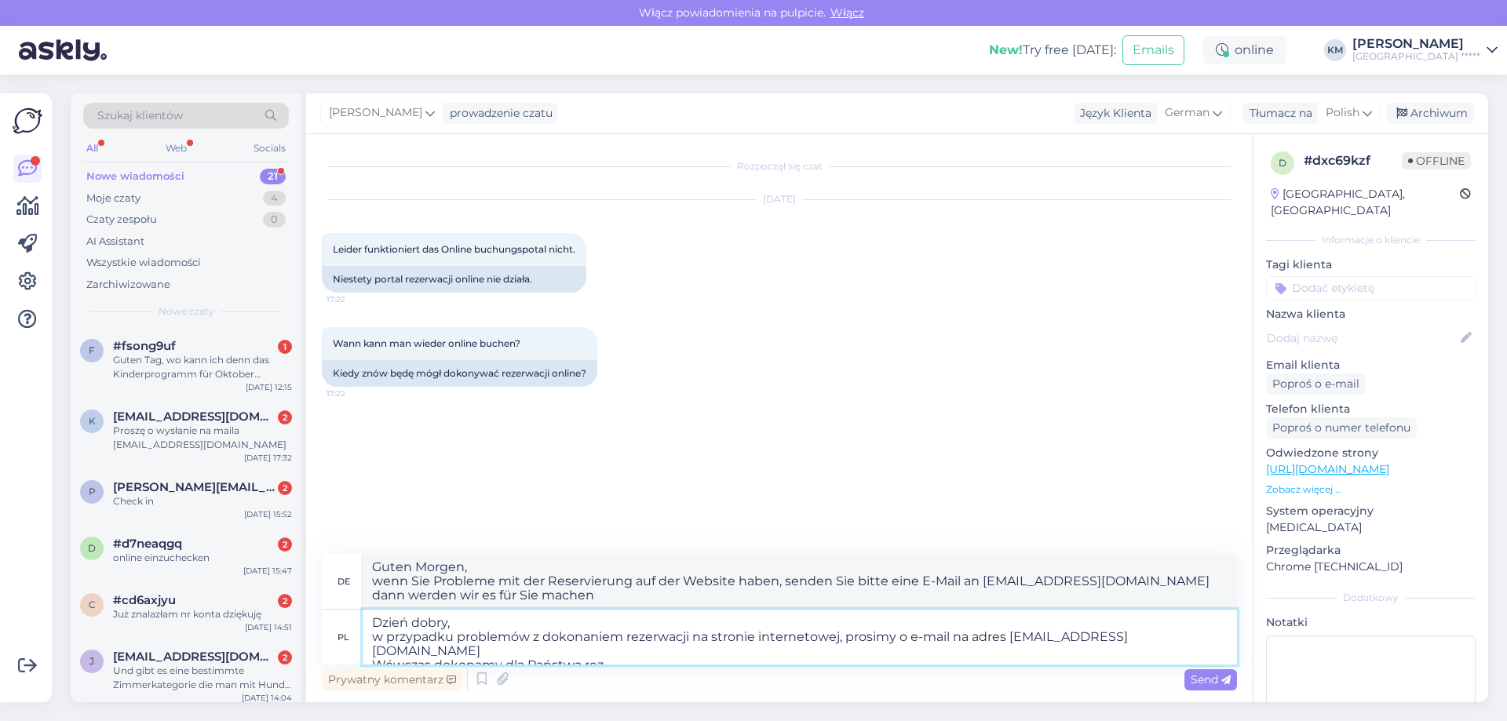
type textarea "Guten Morgen, wenn Sie Probleme mit der Reservierung auf der Website haben, sen…"
type textarea "Dzień dobry, w przypadku problemów z dokonaniem rezerwacji na stronie interneto…"
type textarea "Guten Morgen, wenn Sie Probleme bei der Reservierung auf der Website haben, sen…"
drag, startPoint x: 661, startPoint y: 599, endPoint x: 237, endPoint y: 554, distance: 426.1
click at [237, 554] on div "Szukaj klientów All Web Socials Nowe wiadomości 21 Moje czaty 4 Czaty zespołu 0…" at bounding box center [779, 397] width 1417 height 609
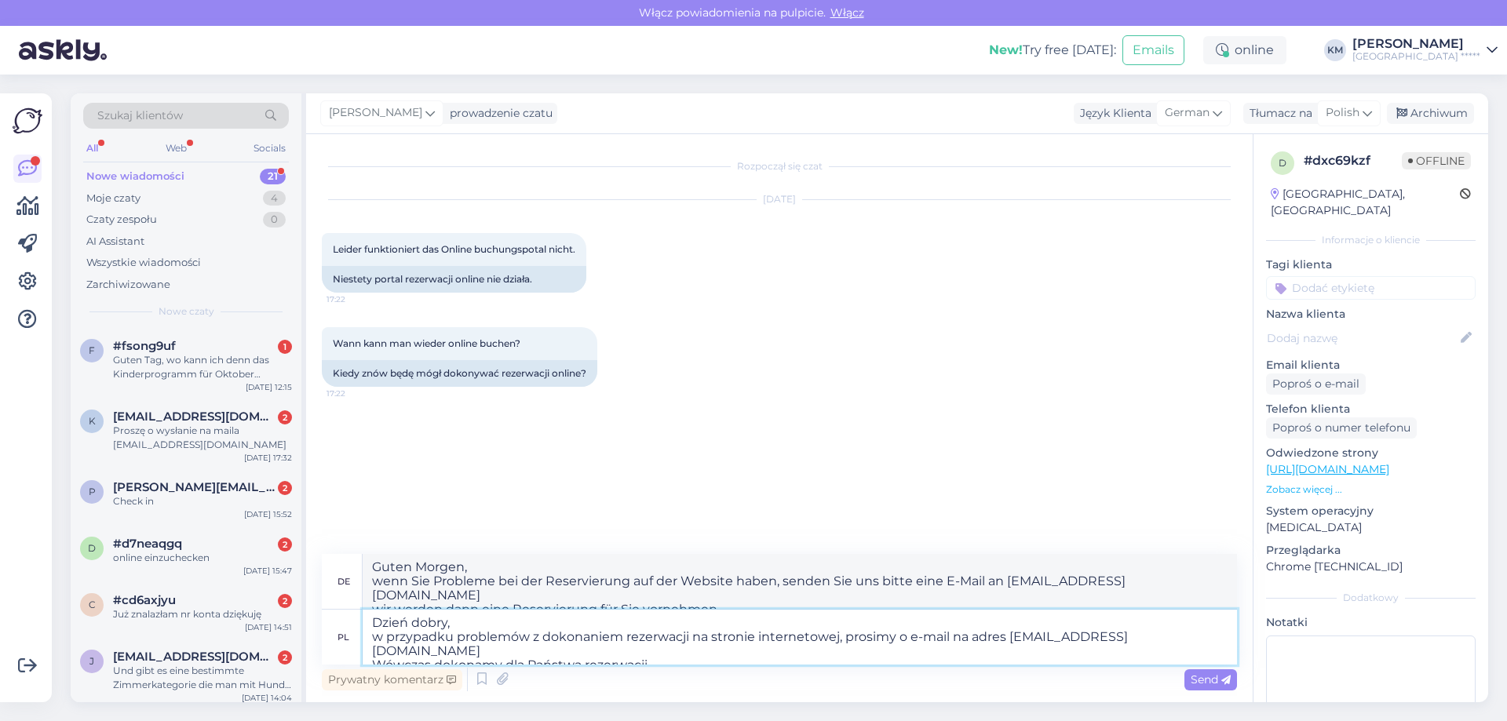
click at [1094, 635] on textarea "Dzień dobry, w przypadku problemów z dokonaniem rezerwacji na stronie interneto…" at bounding box center [800, 637] width 874 height 55
click at [1059, 643] on textarea "Dzień dobry, w przypadku problemów z dokonaniem rezerwacji na stronie interneto…" at bounding box center [800, 637] width 874 height 55
type textarea "Dzień dobry, w przypadku problemów z dokonaniem rezerwacji na stronie interneto…"
click at [1208, 684] on span "Send" at bounding box center [1210, 679] width 40 height 14
type textarea "Guten Morgen, wenn Sie Probleme bei der Reservierung auf der Website haben, sen…"
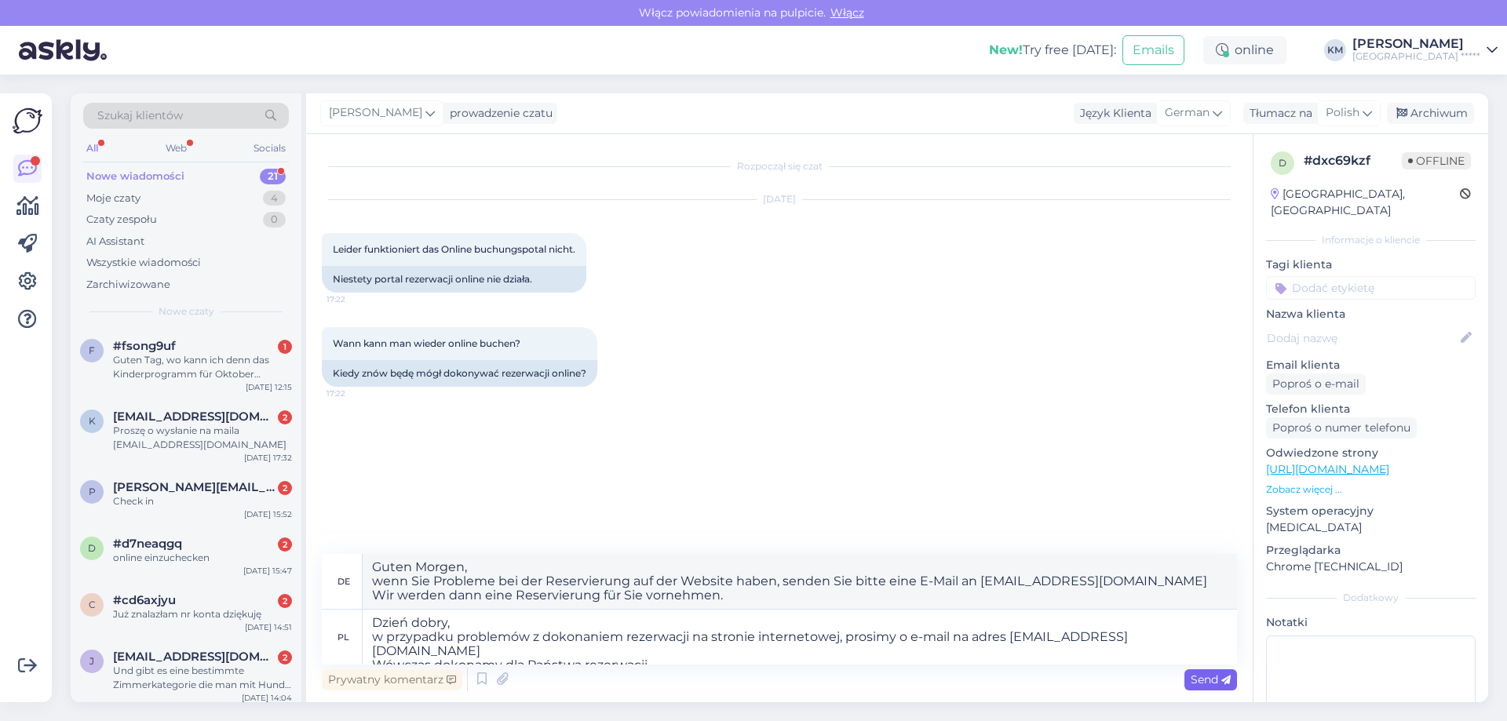
click at [1215, 683] on span "Send" at bounding box center [1210, 679] width 40 height 14
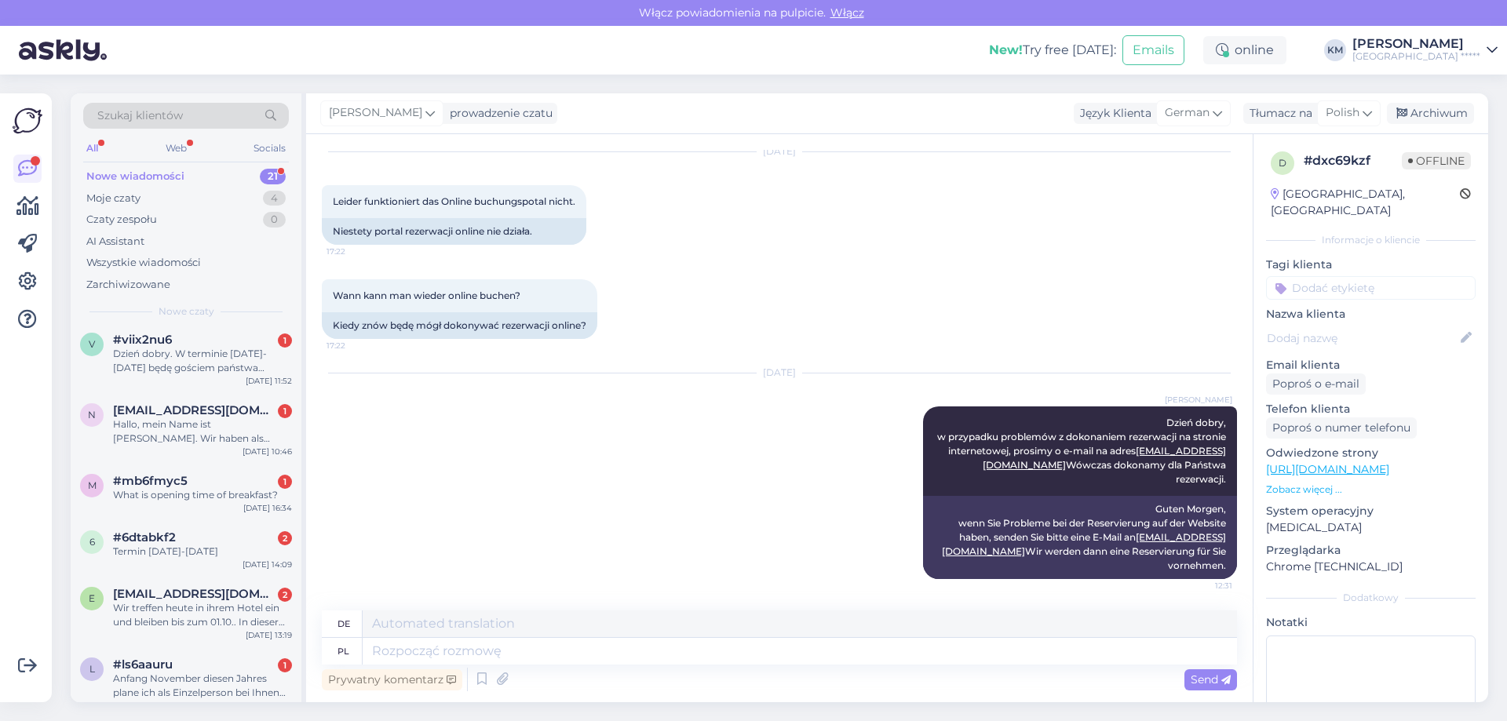
scroll to position [982, 0]
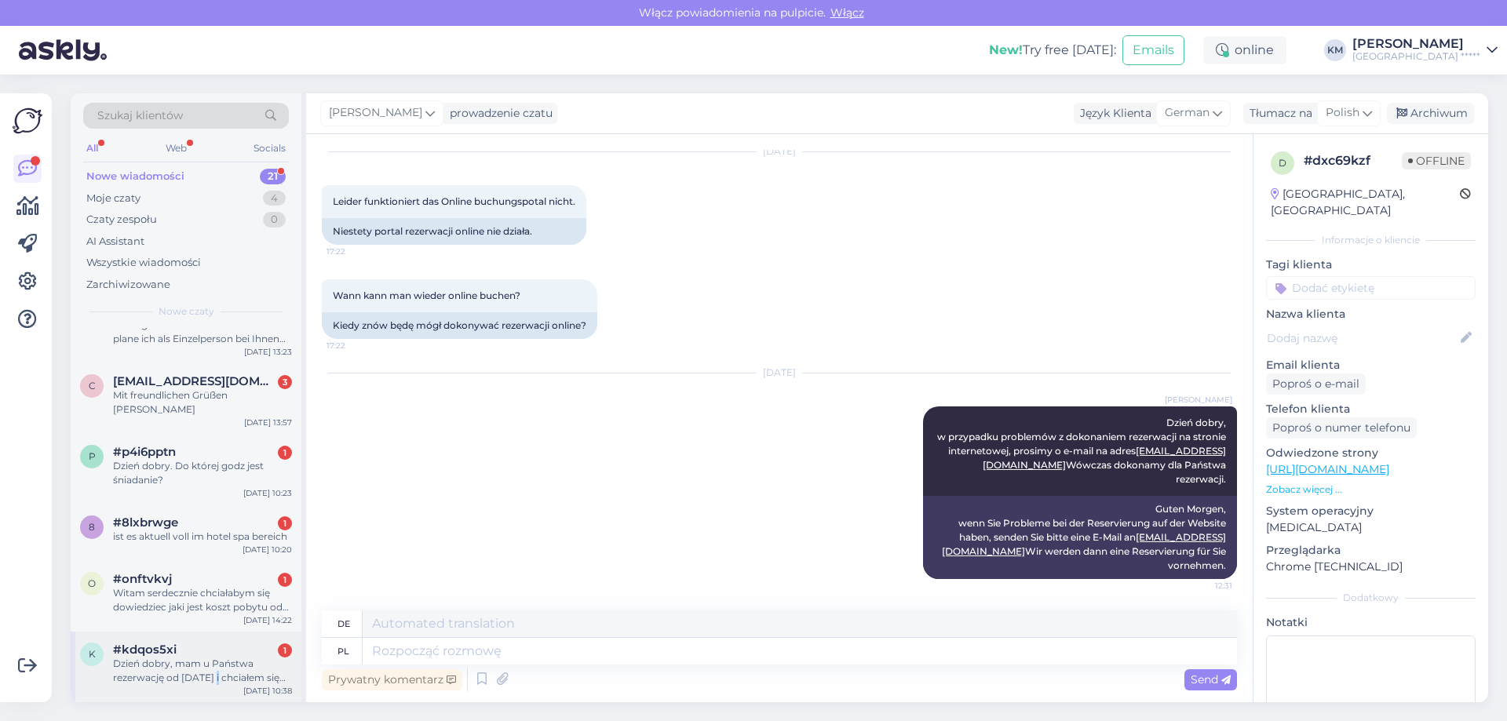
click at [213, 682] on div "Dzień dobry, mam u Państwa rezerwację od [DATE] i chciałem się dowiedzieć w jak…" at bounding box center [202, 671] width 179 height 28
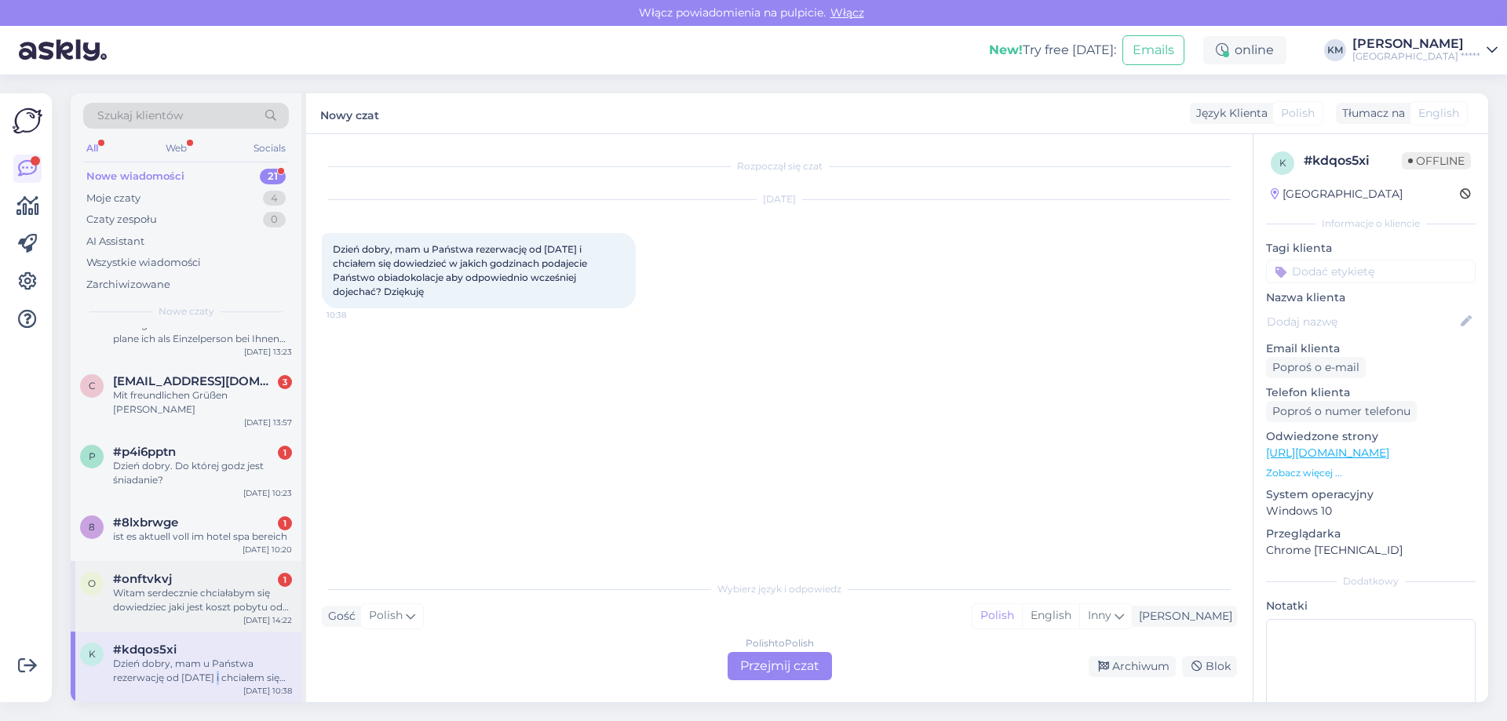
click at [212, 601] on div "Witam serdecznie chciałabym się dowiedziec jaki jest koszt pobytu od [DATE] do …" at bounding box center [202, 600] width 179 height 28
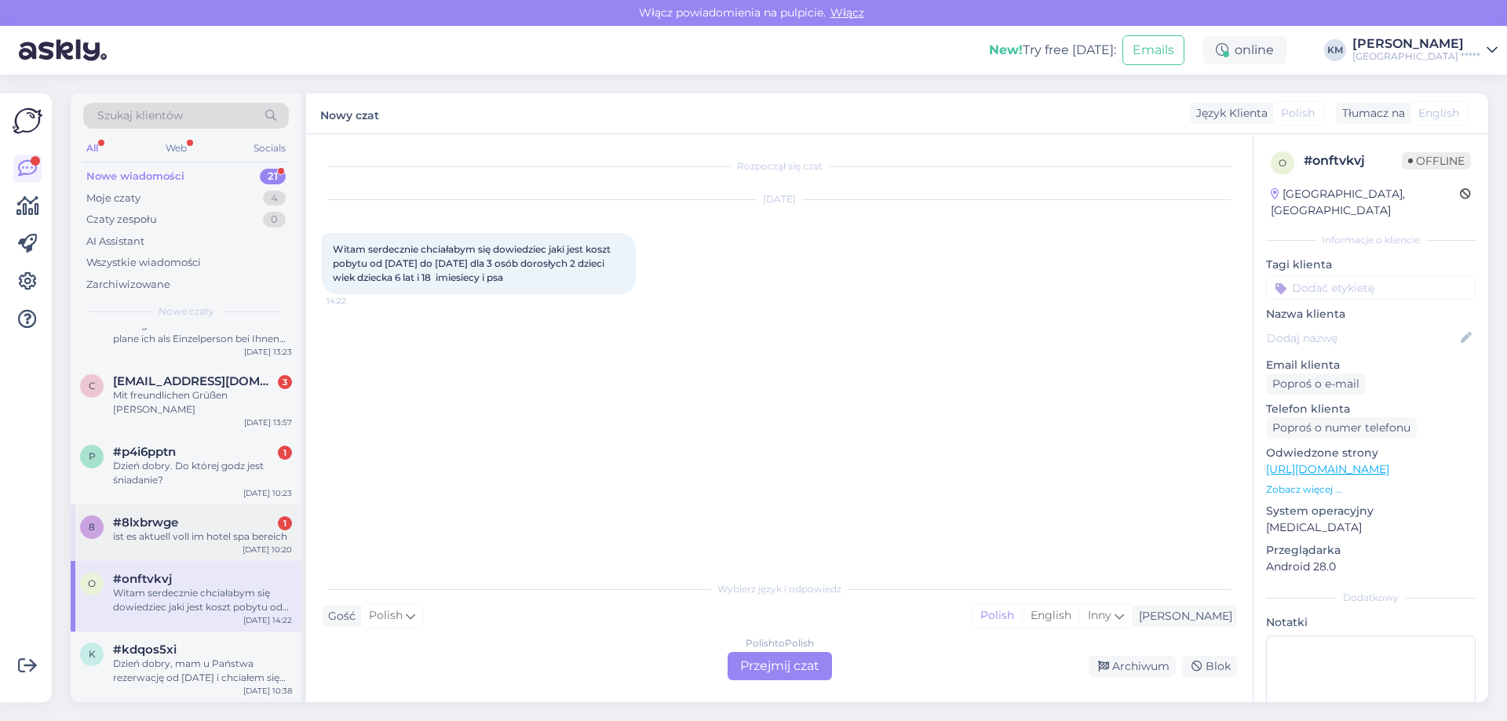
click at [228, 545] on div "8 #8lxbrwge 1 ist es aktuell voll im hotel spa bereich [DATE] 10:20" at bounding box center [186, 533] width 231 height 56
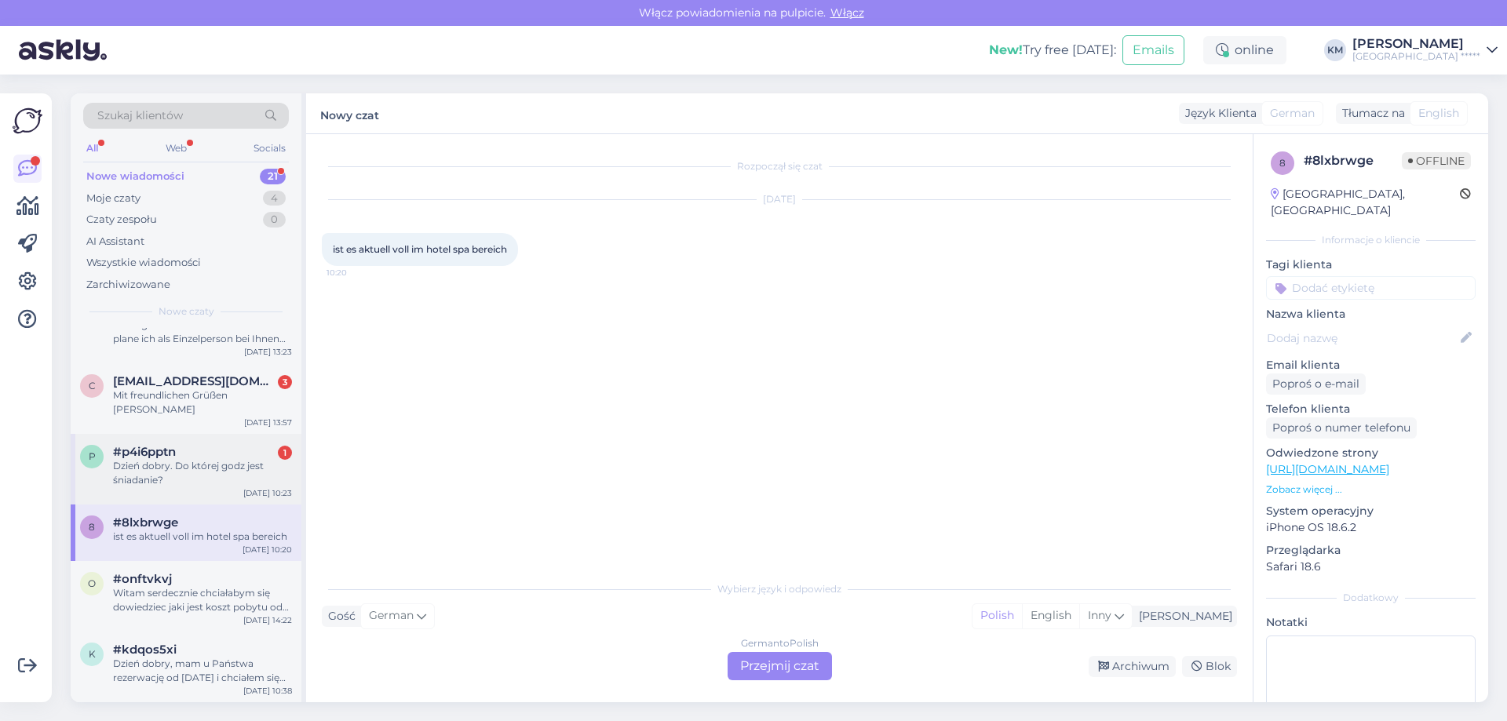
click at [210, 493] on div "p #p4i6pptn 1 Dzień dobry. Do której godz jest śniadanie? [DATE] 10:23" at bounding box center [186, 469] width 231 height 71
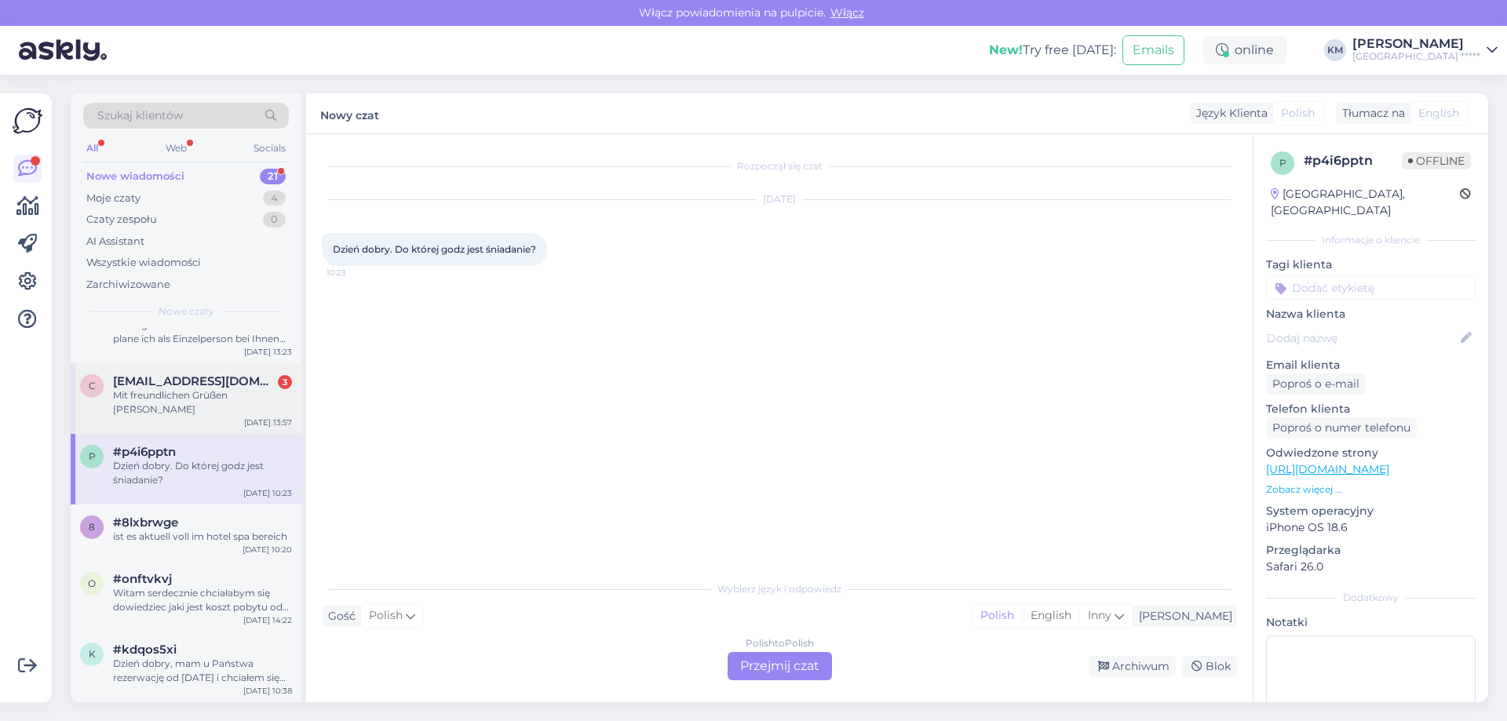
scroll to position [903, 0]
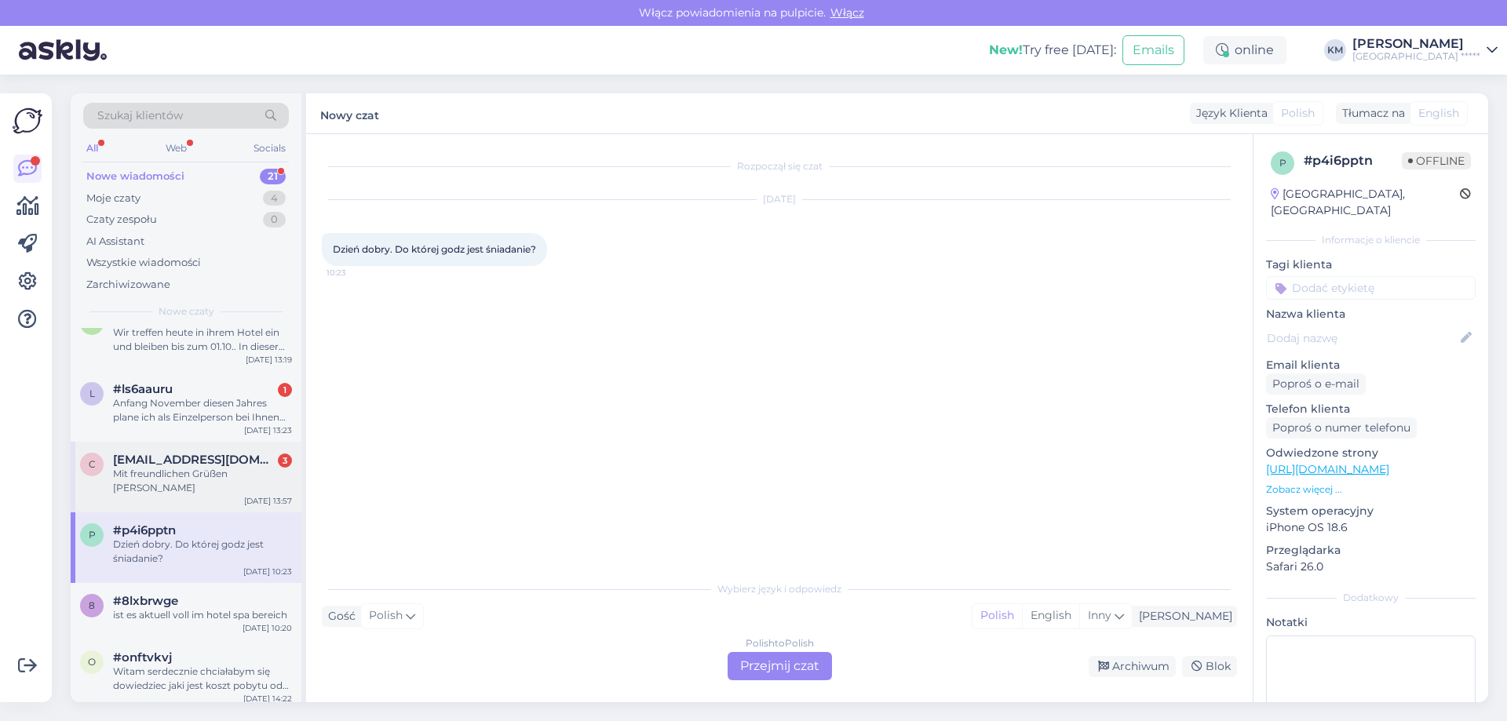
click at [211, 482] on div "Mit freundlichen Grüßen [PERSON_NAME]" at bounding box center [202, 481] width 179 height 28
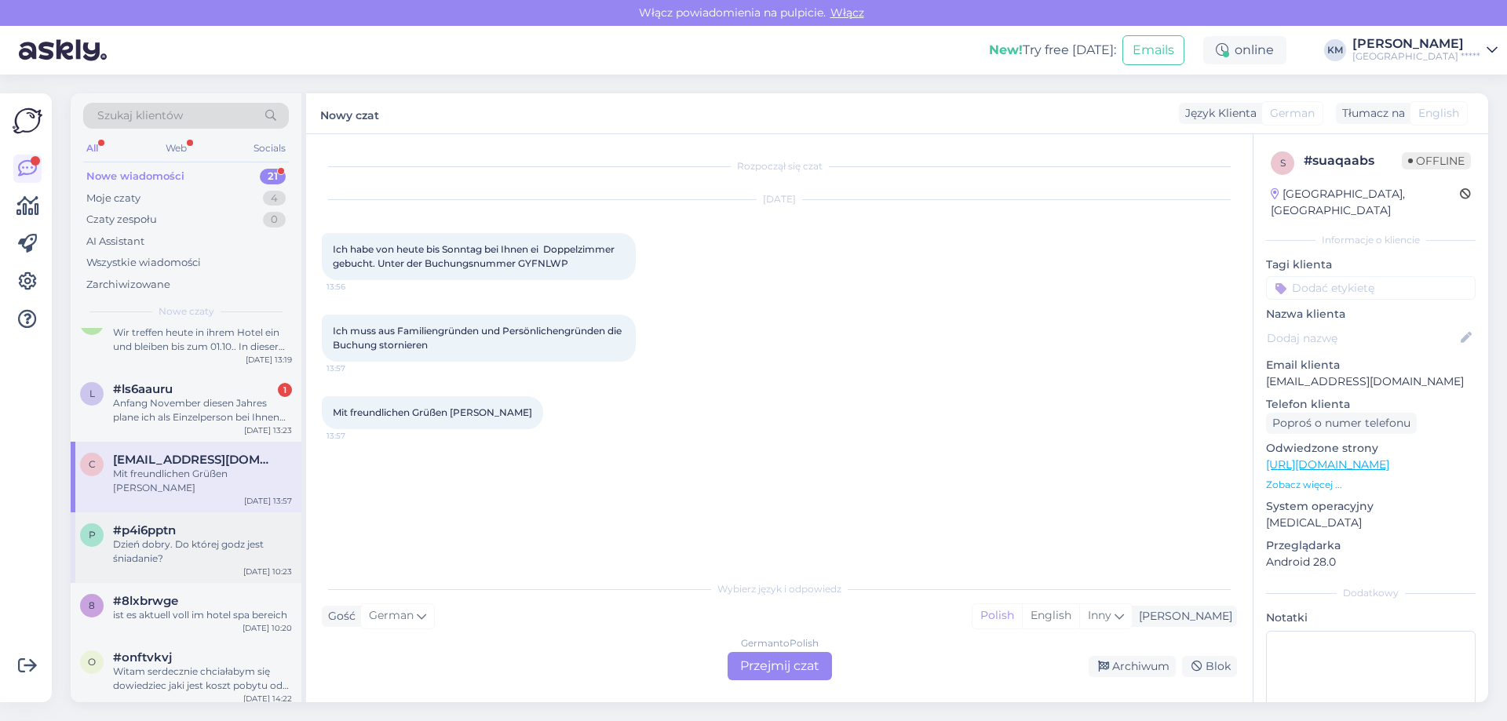
scroll to position [746, 0]
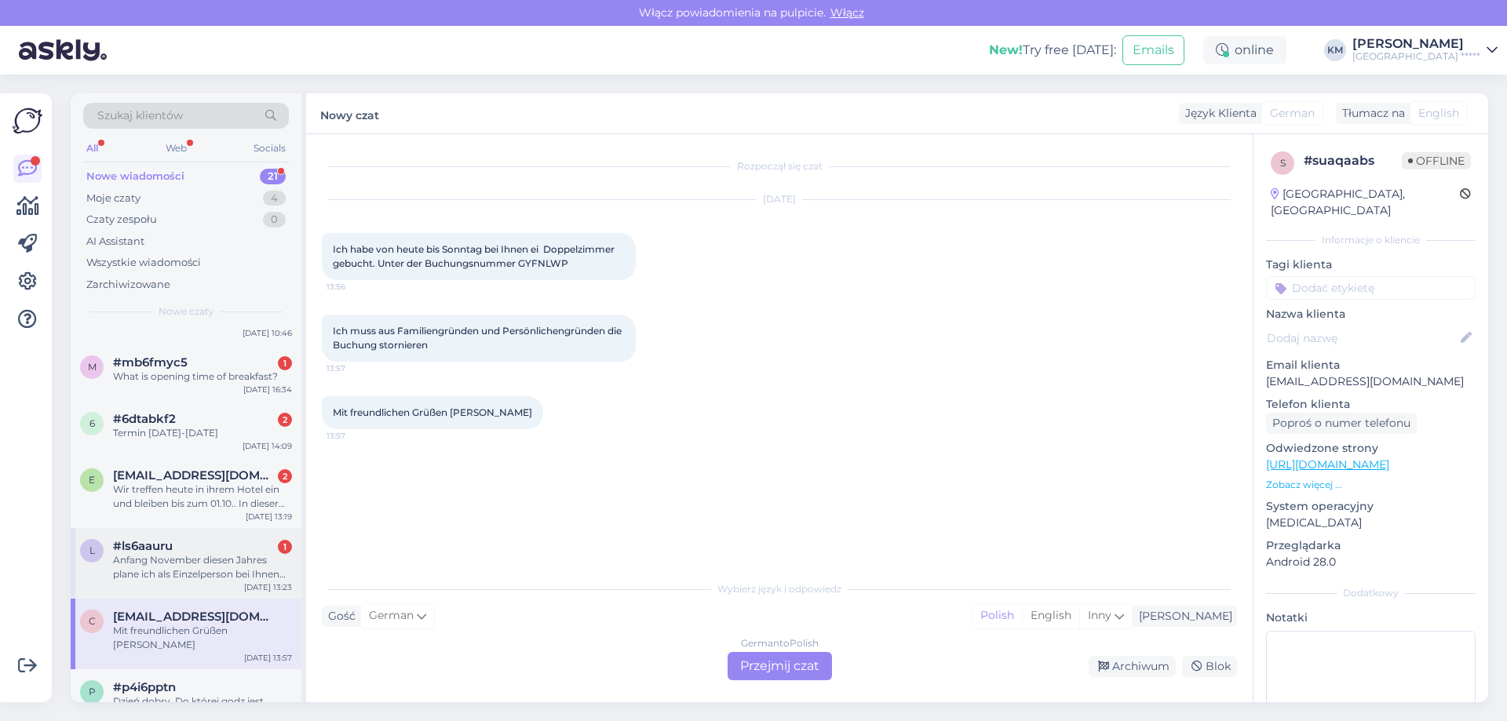
click at [213, 529] on div "l #ls6aauru 1 Anfang November diesen Jahres plane ich als Einzelperson bei Ihne…" at bounding box center [186, 563] width 231 height 71
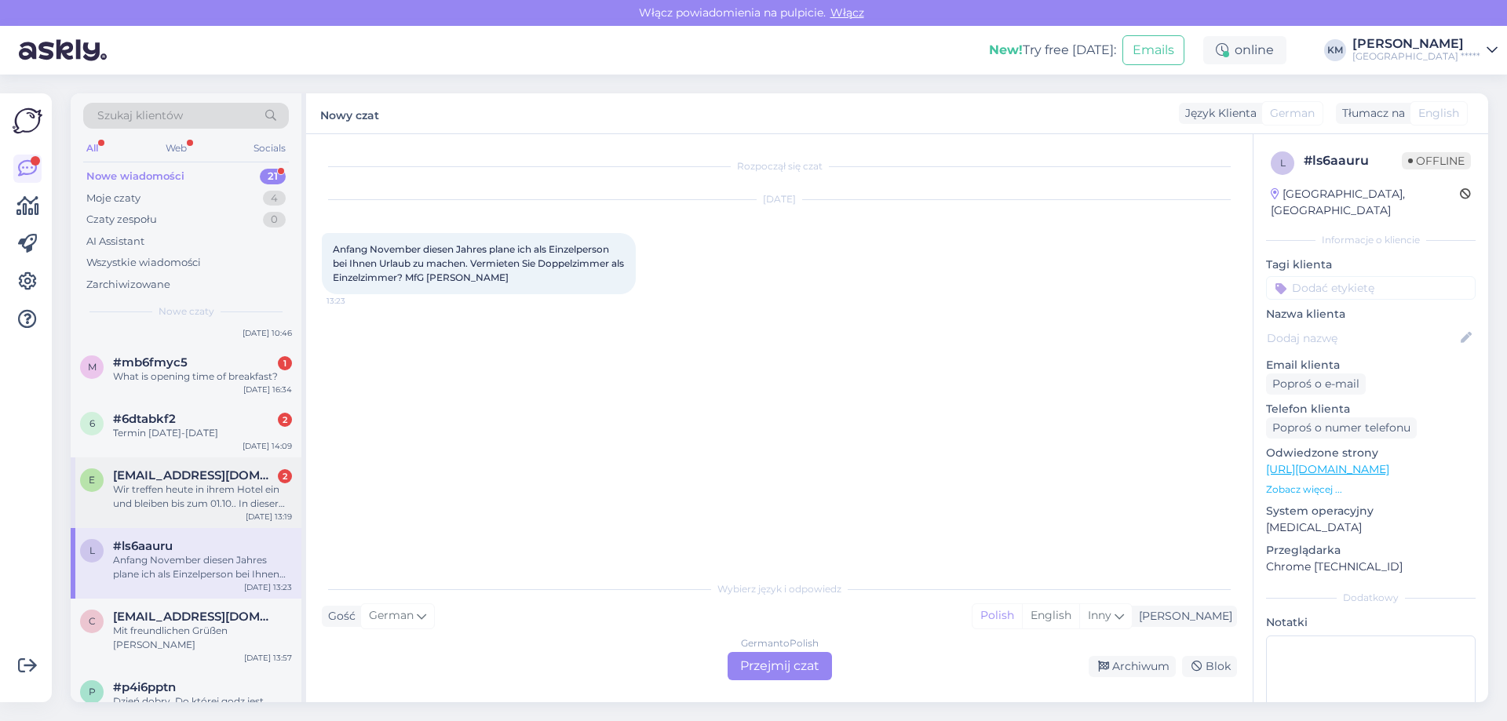
click at [213, 503] on div "Wir treffen heute in ihrem Hotel ein und bleiben bis zum 01.10.. In dieser Zeit…" at bounding box center [202, 497] width 179 height 28
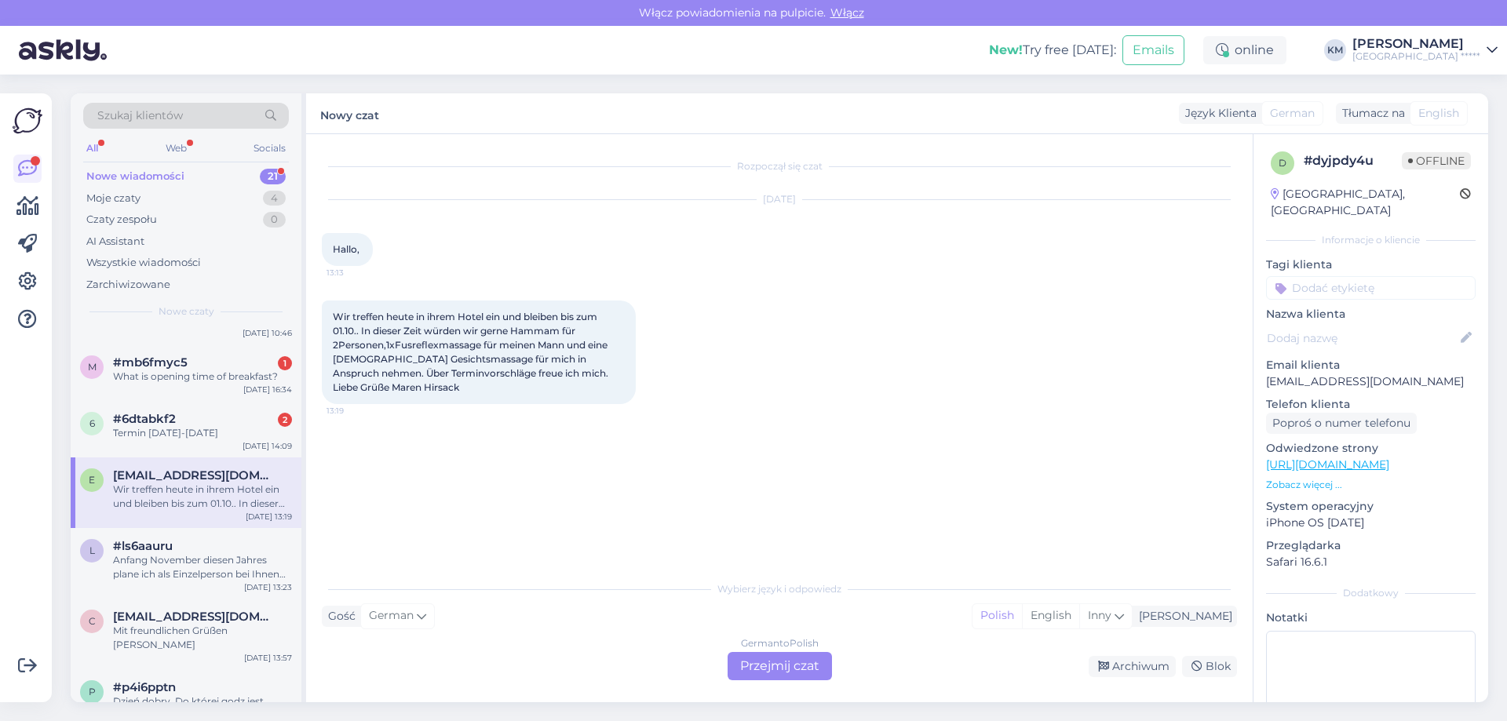
scroll to position [668, 0]
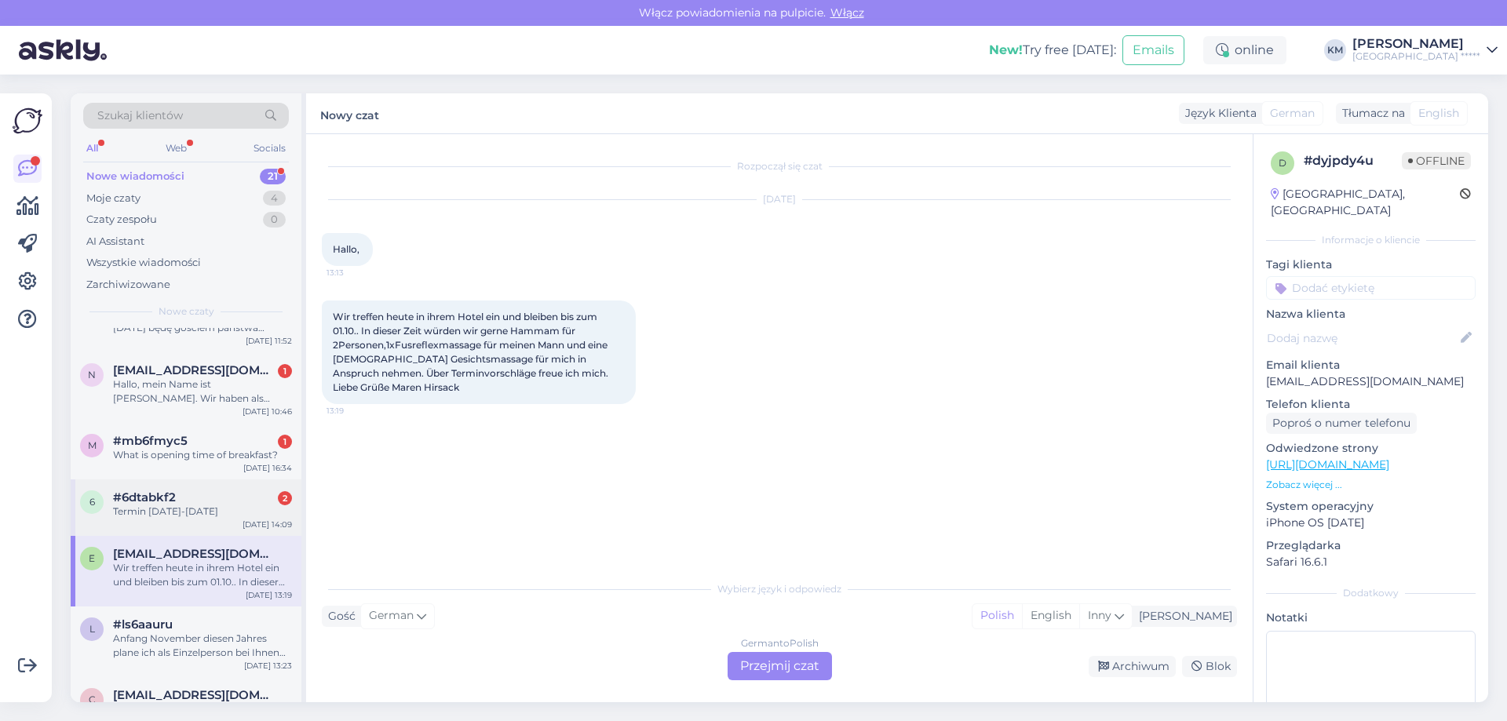
click at [206, 504] on div "#6dtabkf2 2" at bounding box center [202, 497] width 179 height 14
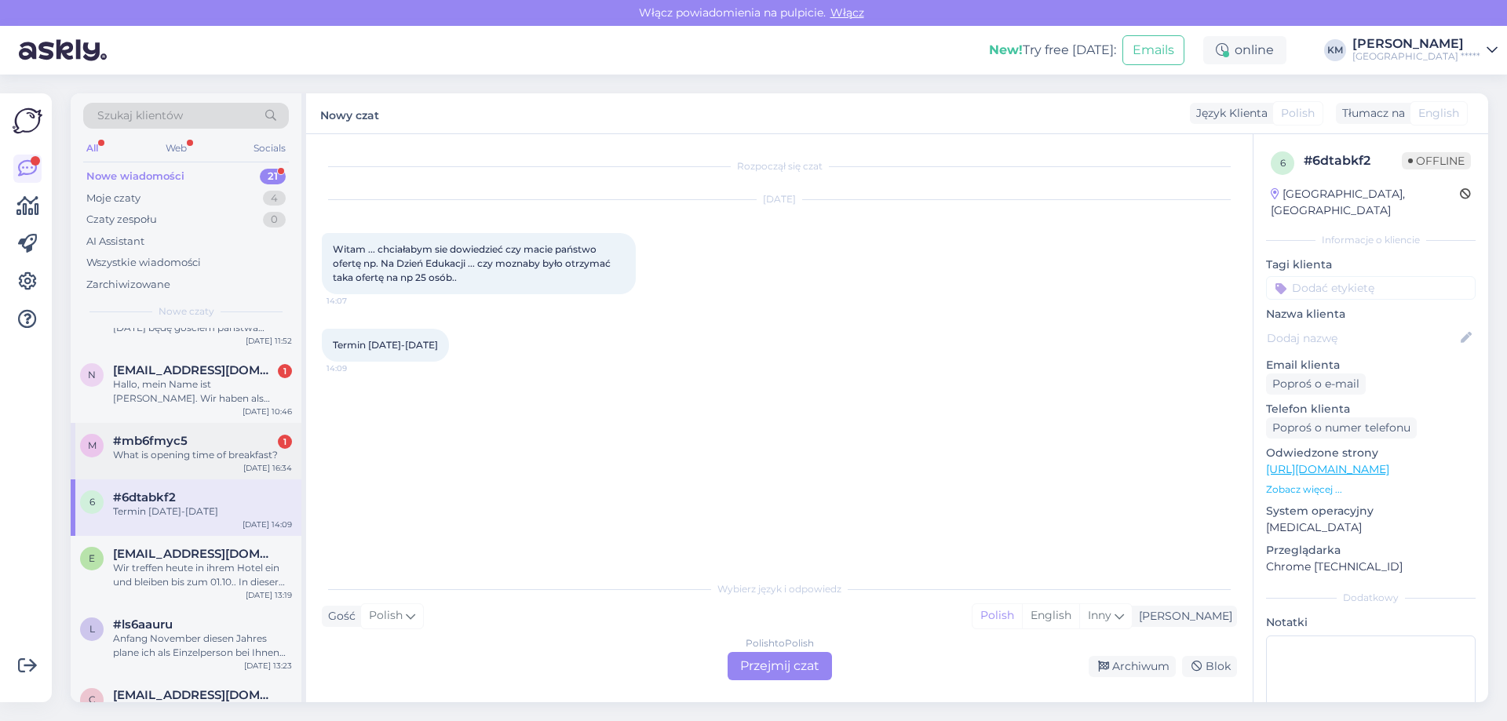
click at [205, 467] on div "m #mb6fmyc5 1 What is opening time of breakfast? [DATE] 16:34" at bounding box center [186, 451] width 231 height 56
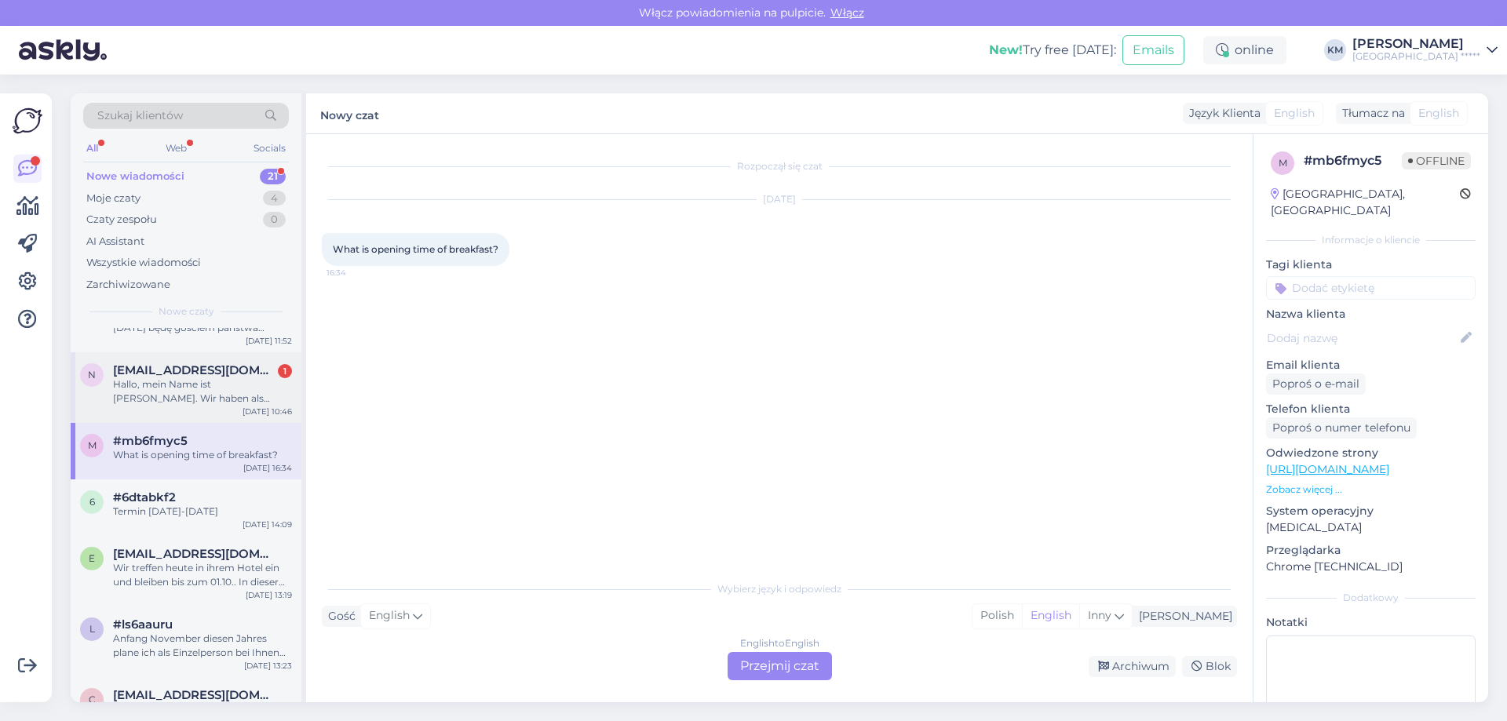
scroll to position [511, 0]
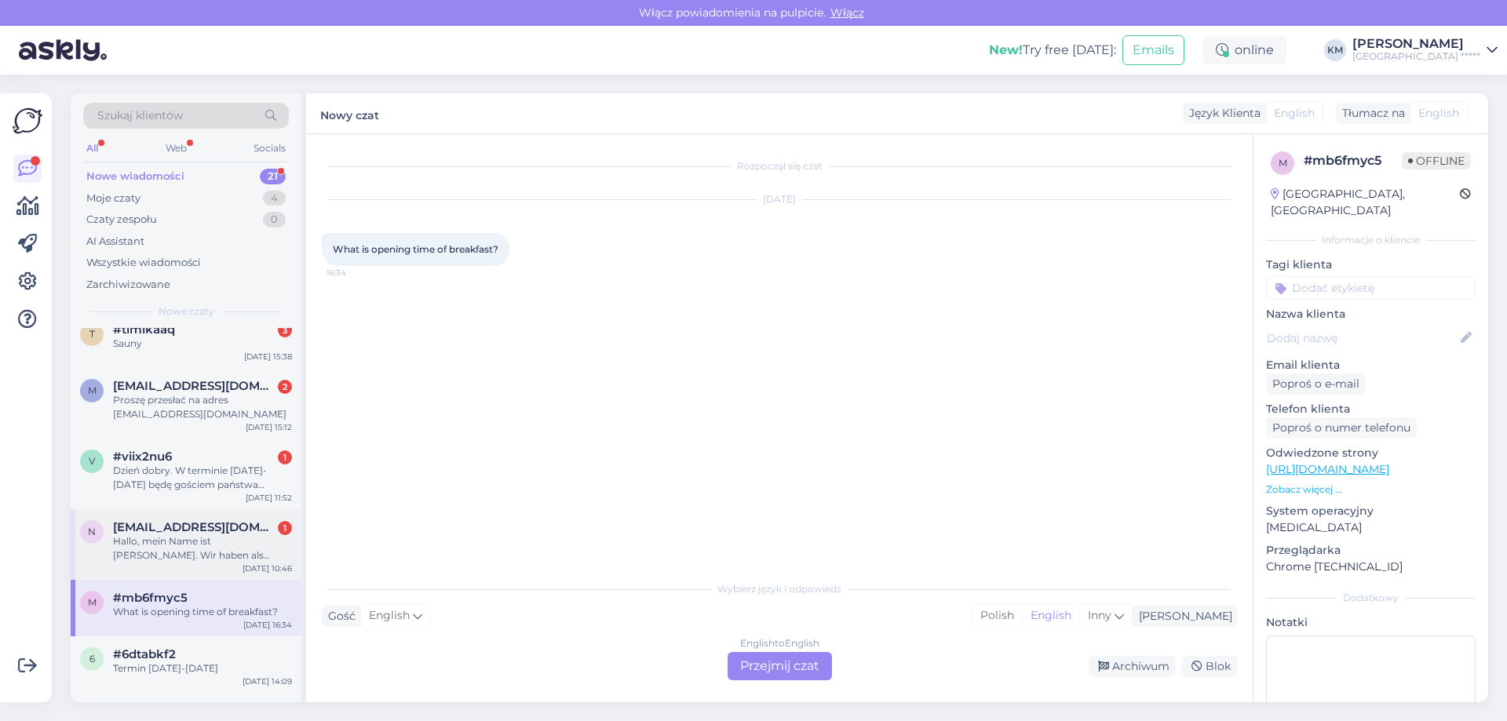
click at [191, 528] on span "[EMAIL_ADDRESS][DOMAIN_NAME]" at bounding box center [194, 527] width 163 height 14
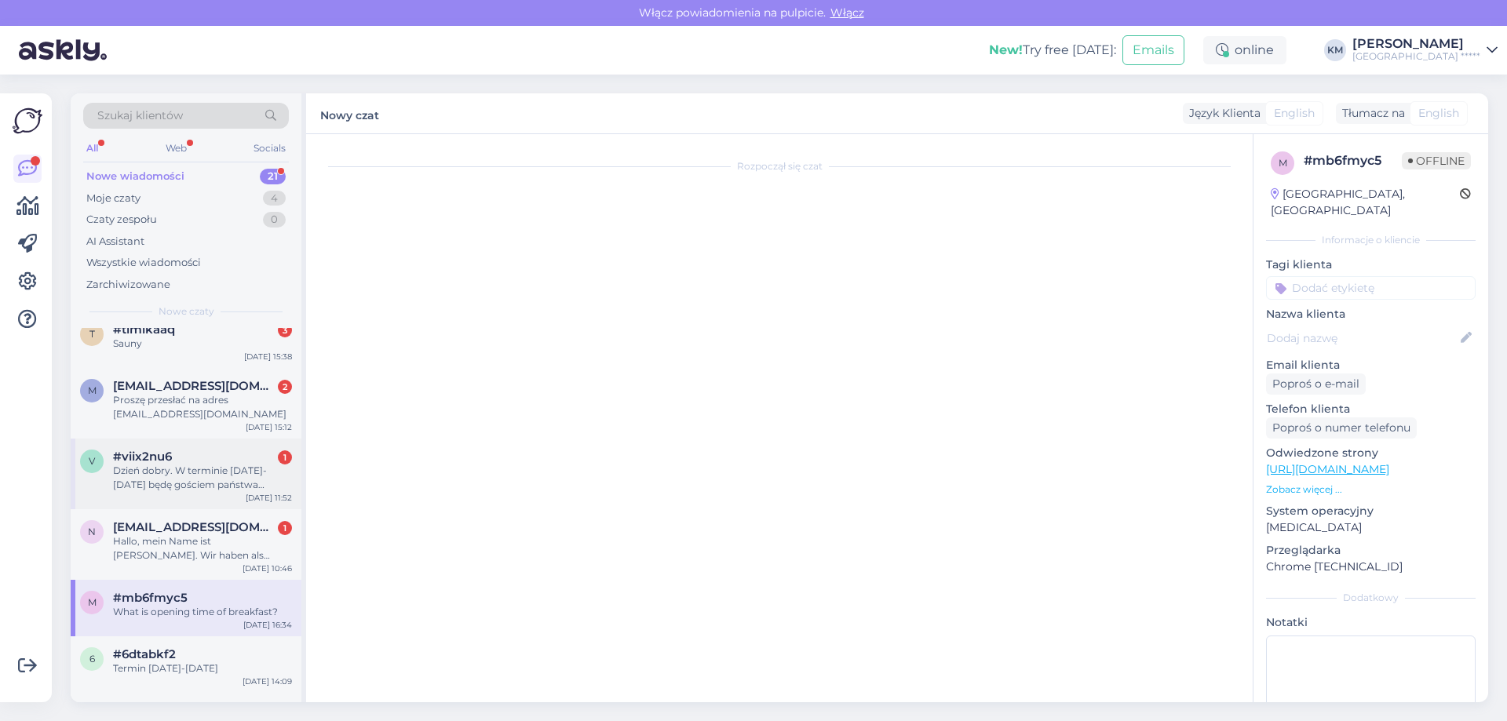
click at [195, 483] on div "Dzień dobry. W terminie [DATE]-[DATE] będę gościem państwa hotelu. Chciałbym sk…" at bounding box center [202, 478] width 179 height 28
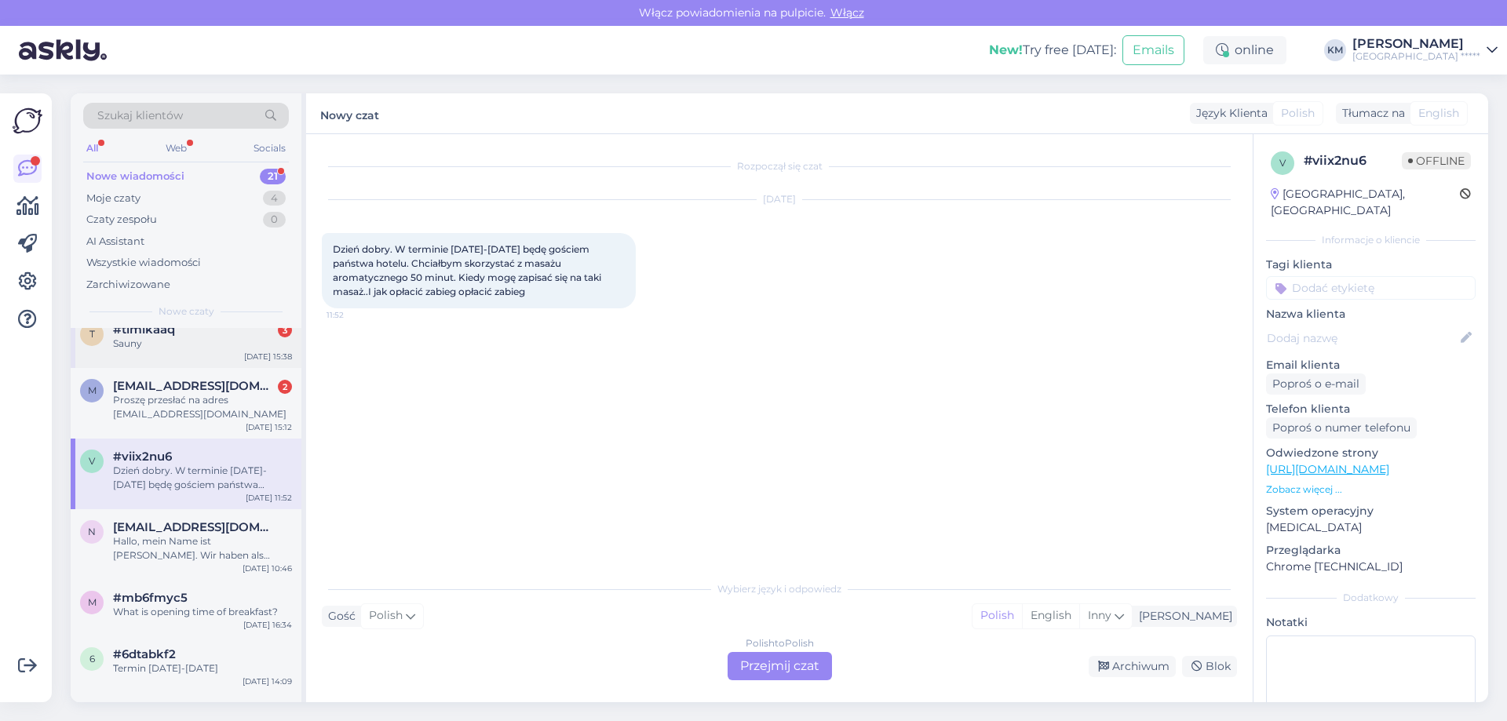
scroll to position [354, 0]
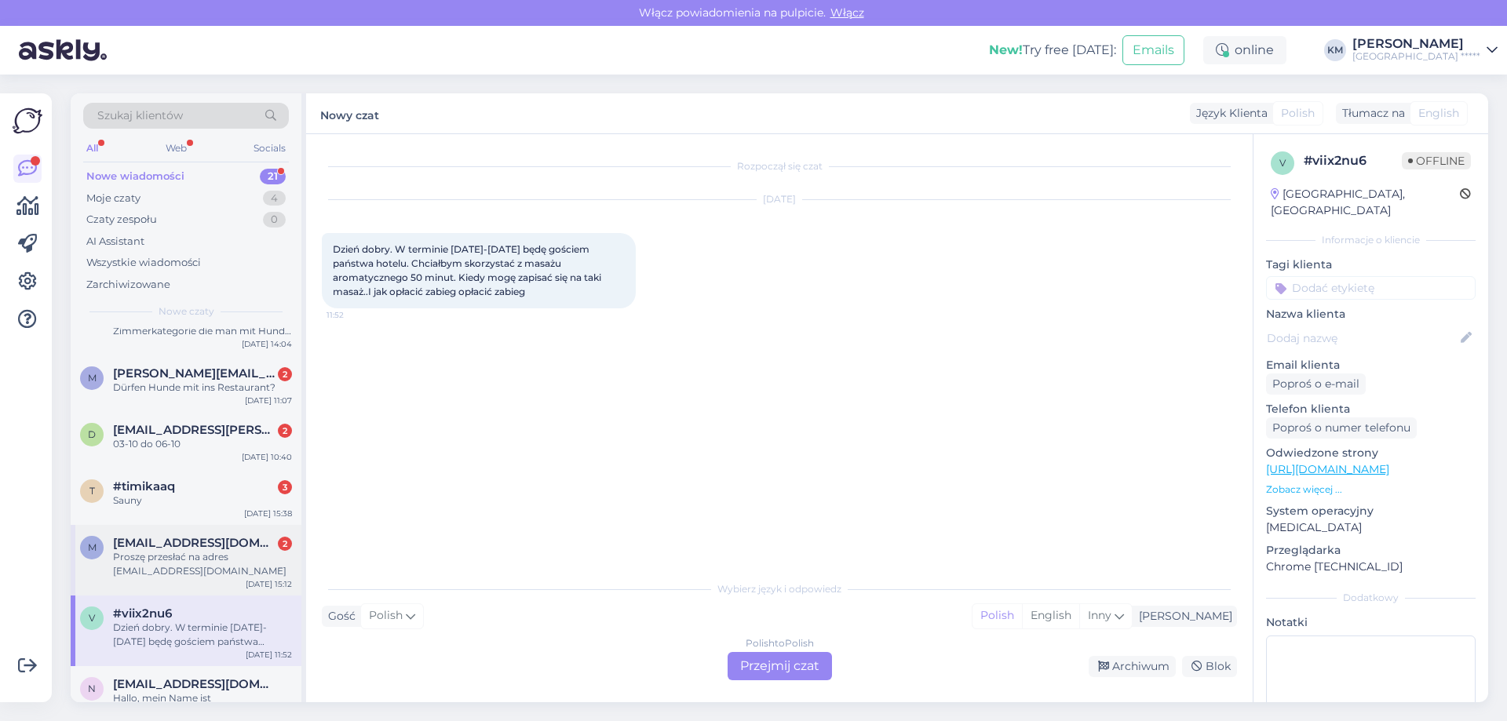
click at [180, 555] on div "Proszę przesłać na adres [EMAIL_ADDRESS][DOMAIN_NAME]" at bounding box center [202, 564] width 179 height 28
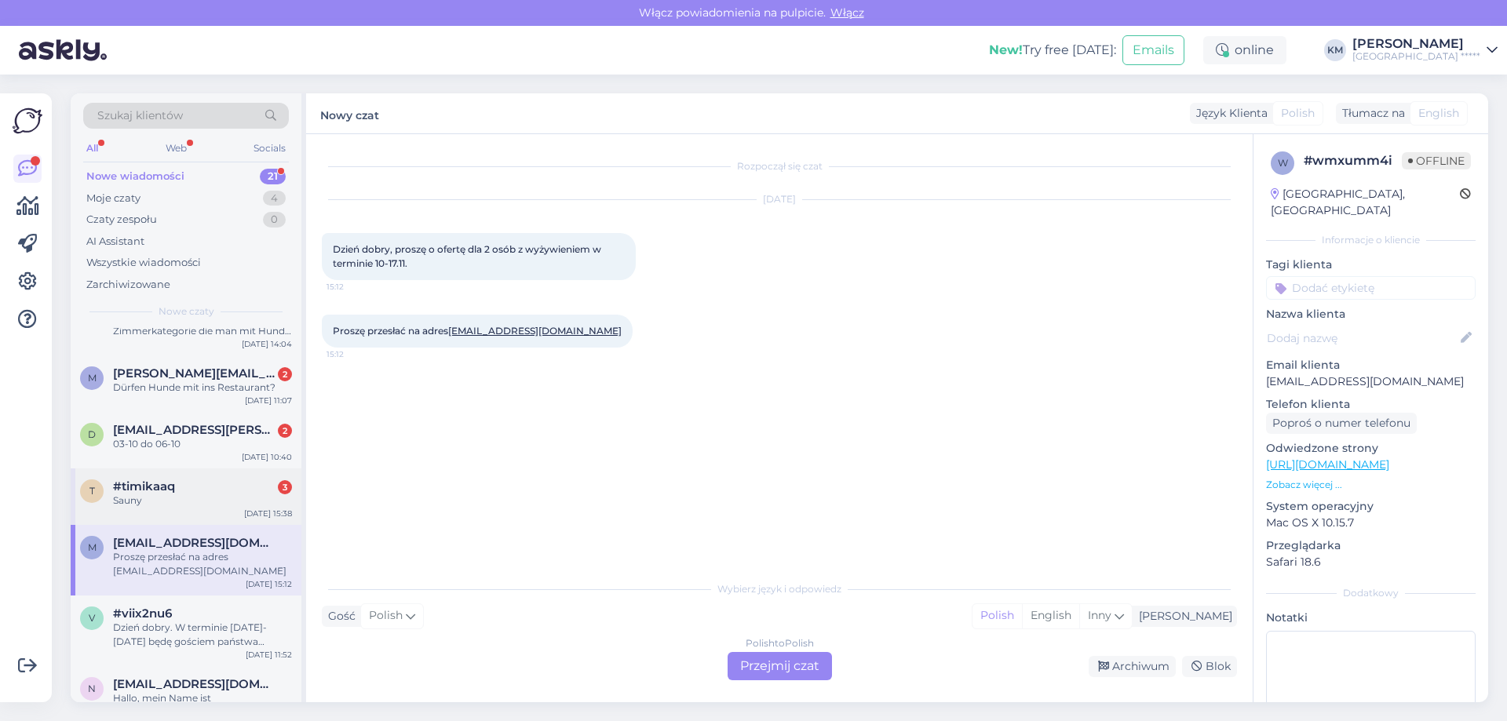
click at [197, 507] on div "Sauny" at bounding box center [202, 501] width 179 height 14
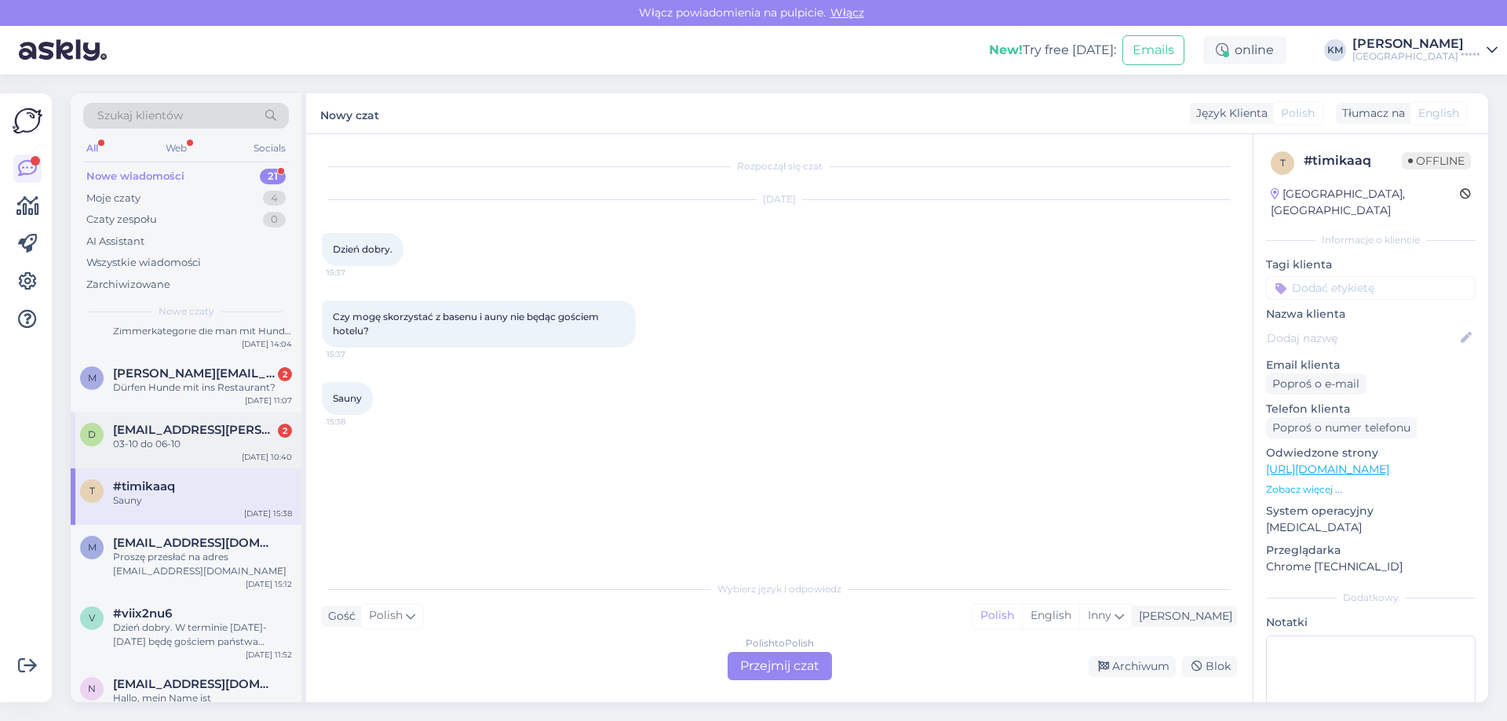
click at [213, 446] on div "03-10 do 06-10" at bounding box center [202, 444] width 179 height 14
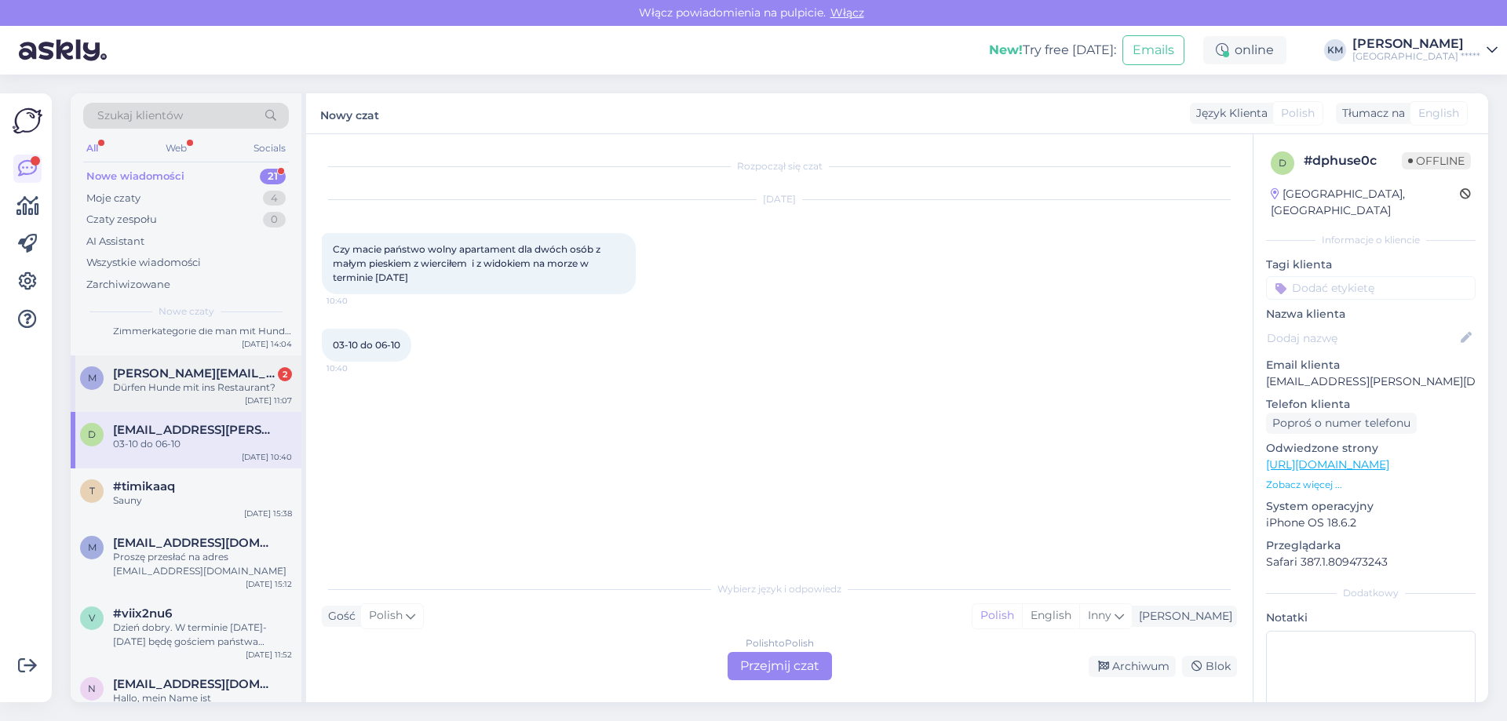
click at [215, 395] on div "m [PERSON_NAME][EMAIL_ADDRESS][DOMAIN_NAME] 2 Dürfen Hunde mit ins Restaurant? …" at bounding box center [186, 383] width 231 height 56
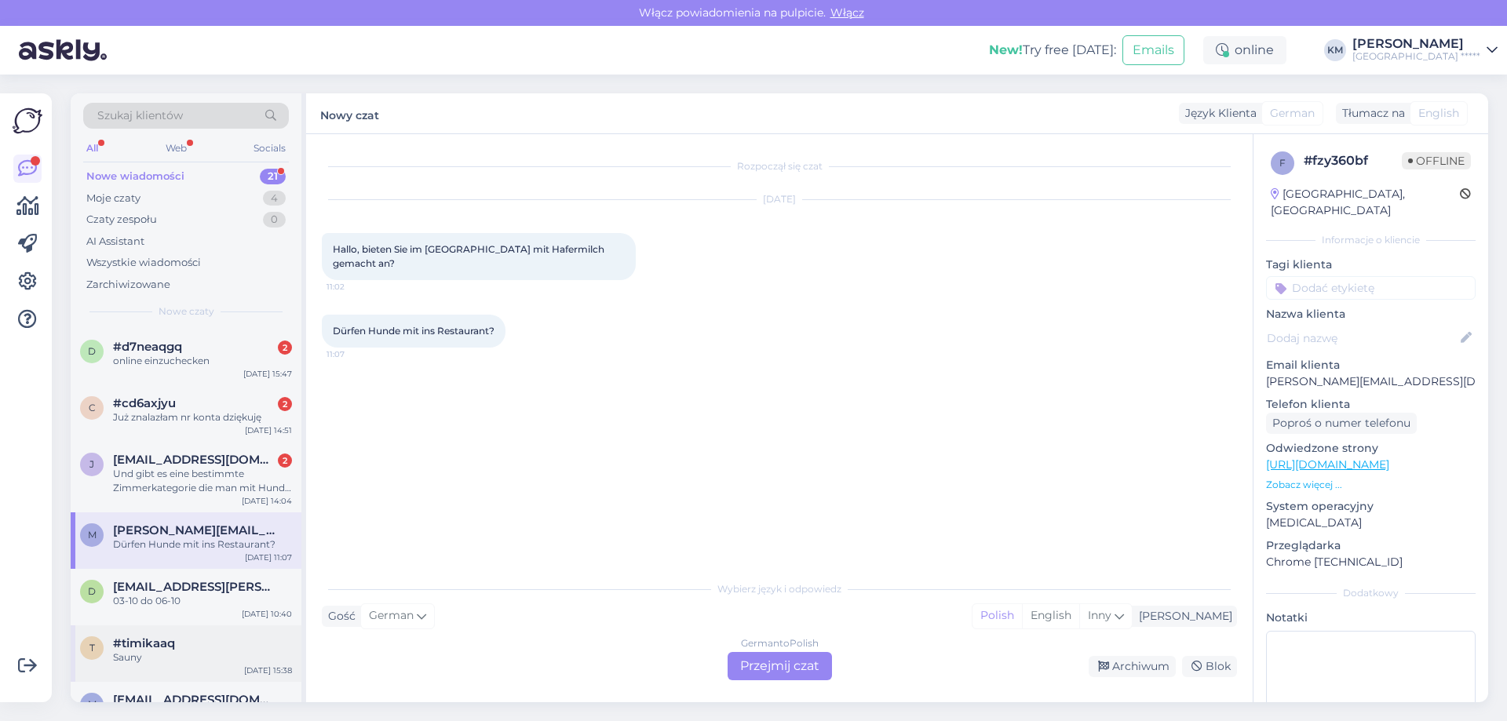
scroll to position [118, 0]
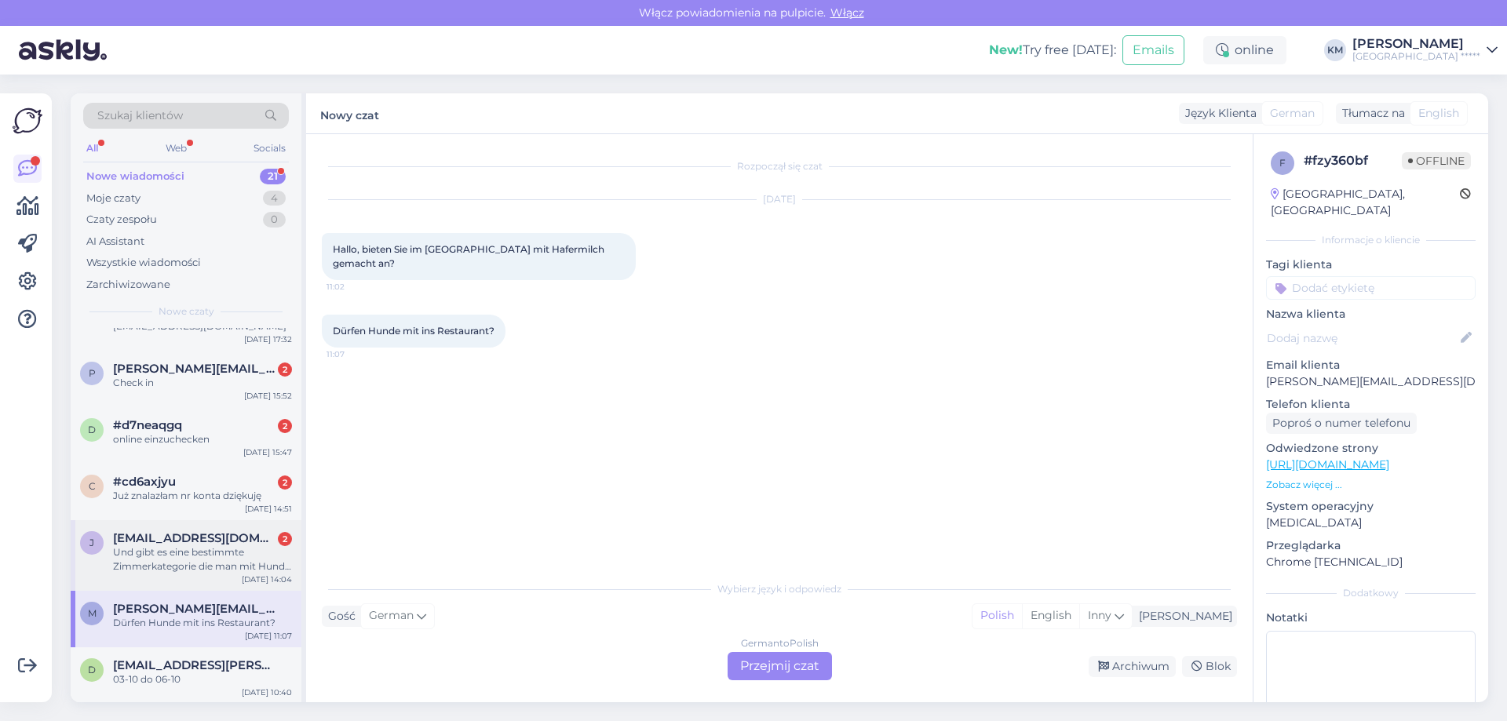
click at [209, 571] on div "Und gibt es eine bestimmte Zimmerkategorie die man mit Hund nur buchen kann?" at bounding box center [202, 559] width 179 height 28
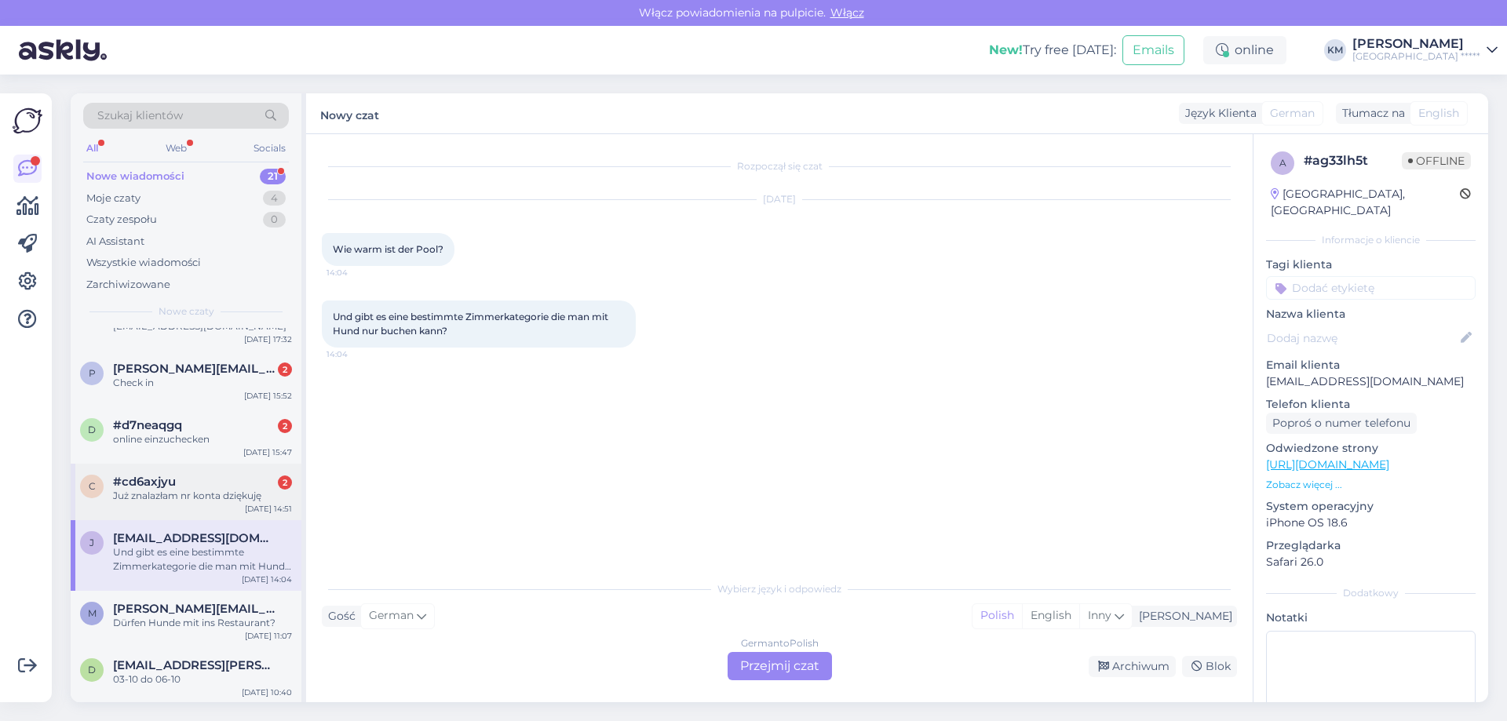
click at [206, 504] on div "c #cd6axjyu 2 Już znalazłam nr konta dziękuję [DATE] 14:51" at bounding box center [186, 492] width 231 height 56
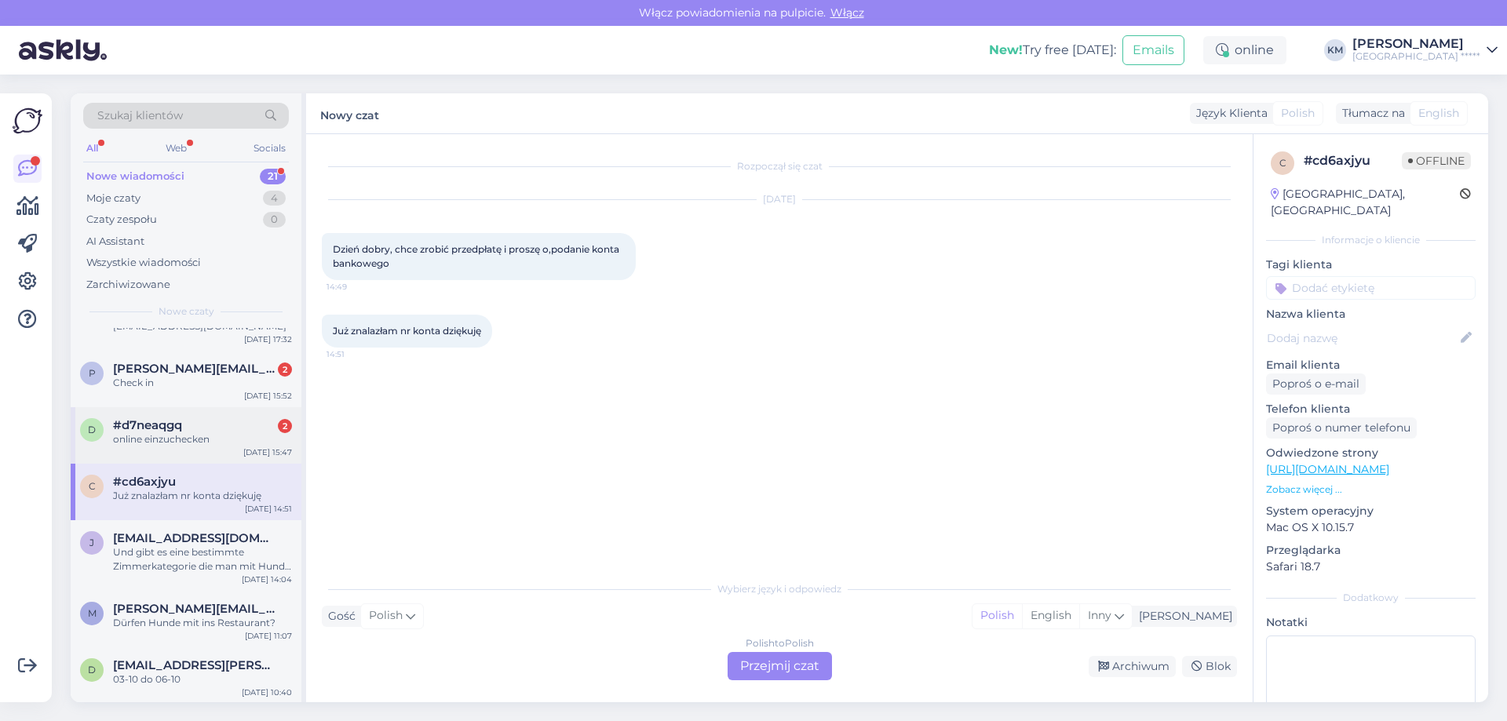
scroll to position [0, 0]
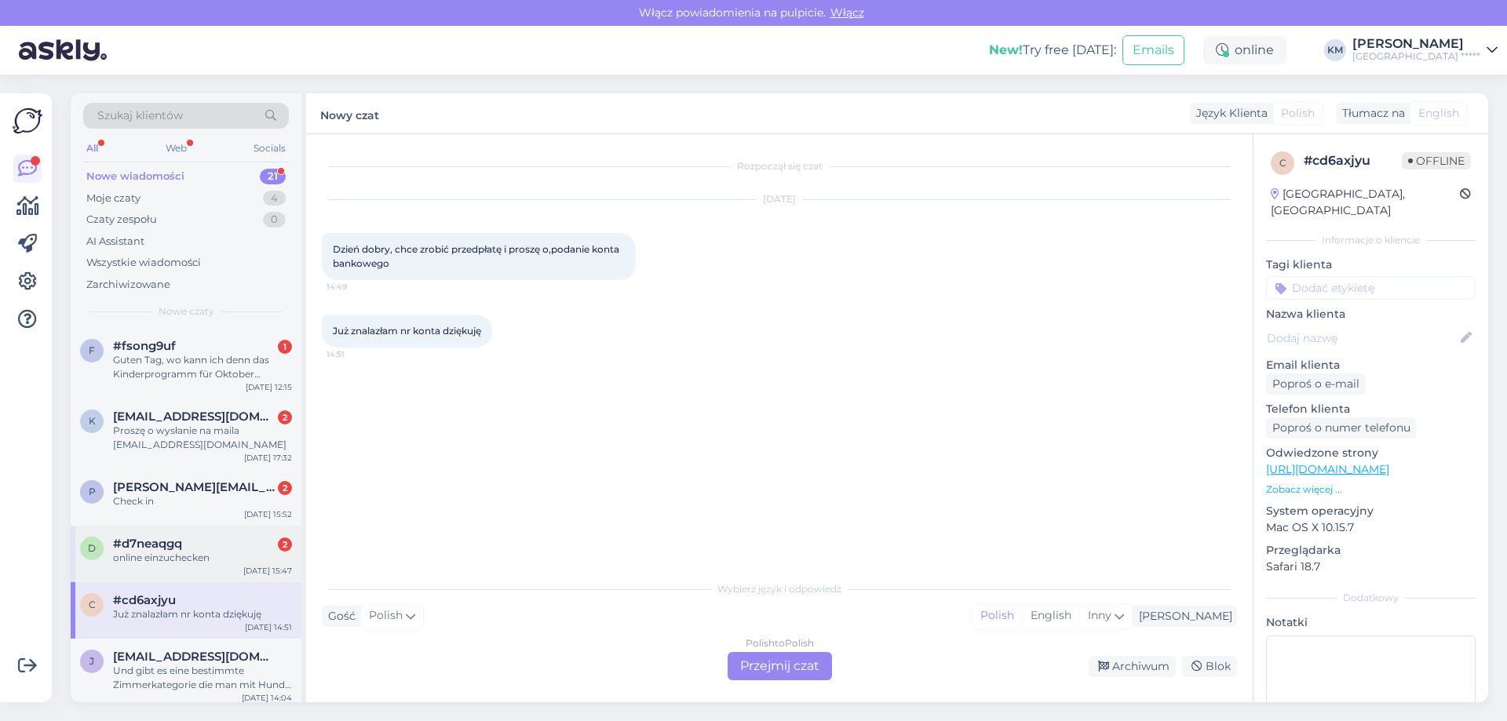
click at [159, 570] on div "d #d7neaqgq 2 online einzuchecken [DATE] 15:47" at bounding box center [186, 554] width 231 height 56
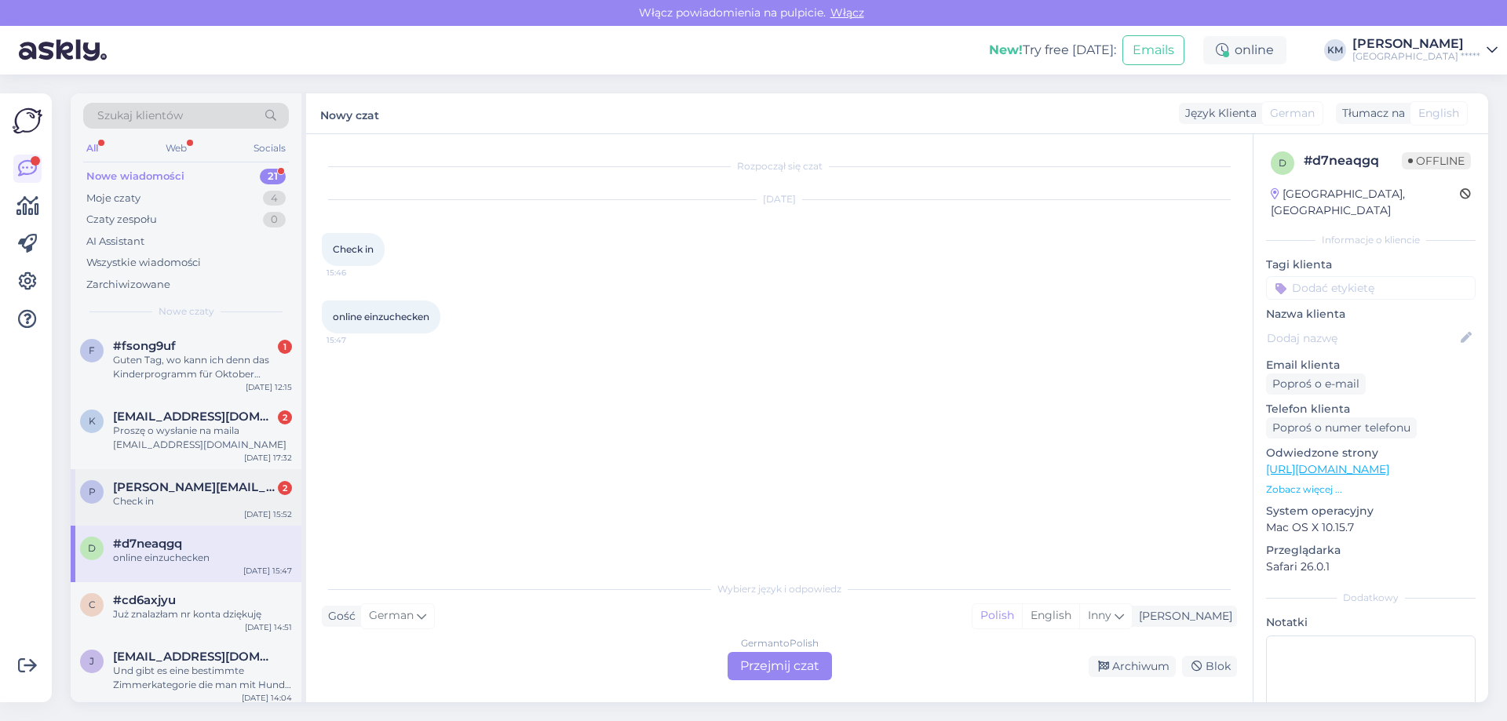
click at [166, 498] on div "Check in" at bounding box center [202, 501] width 179 height 14
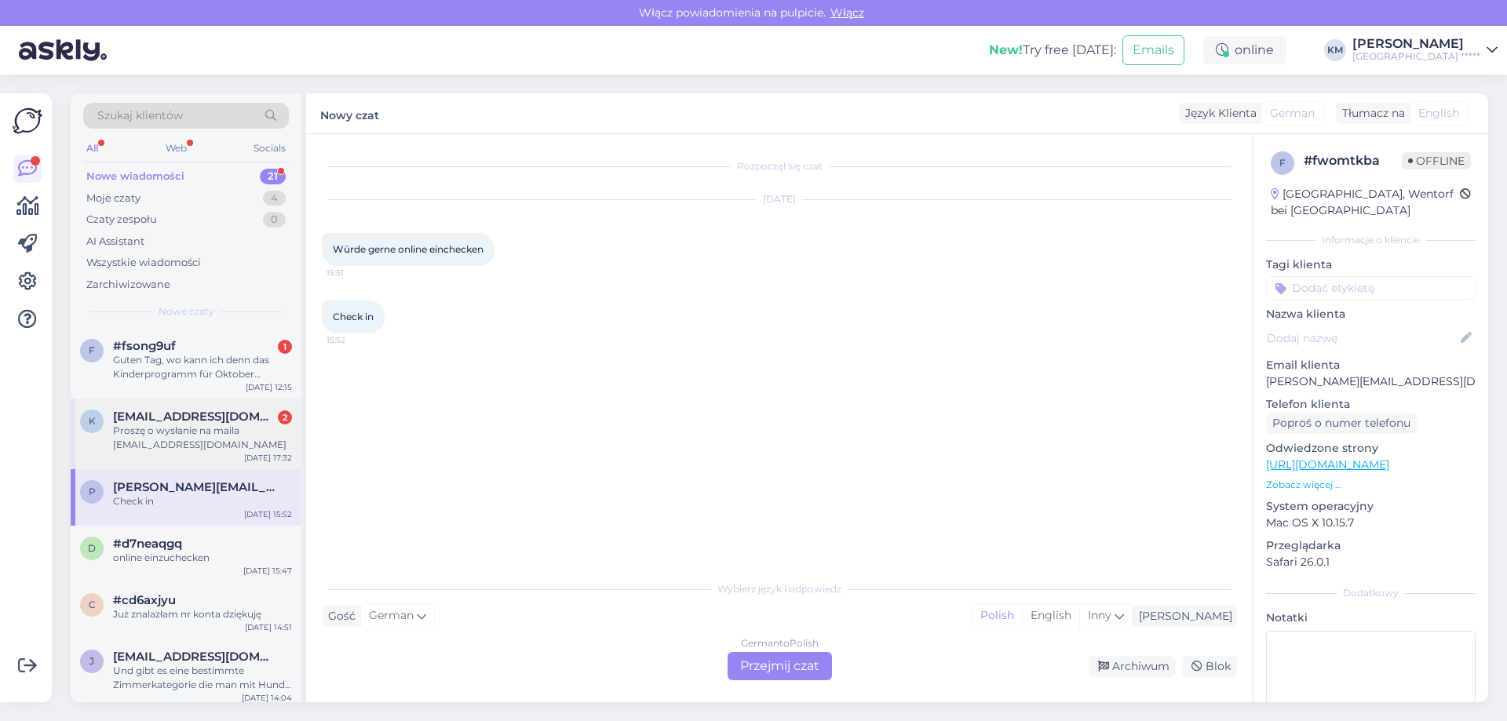
click at [166, 462] on div "k [EMAIL_ADDRESS][DOMAIN_NAME] 2 Proszę o wysłanie na maila [EMAIL_ADDRESS][DOM…" at bounding box center [186, 434] width 231 height 71
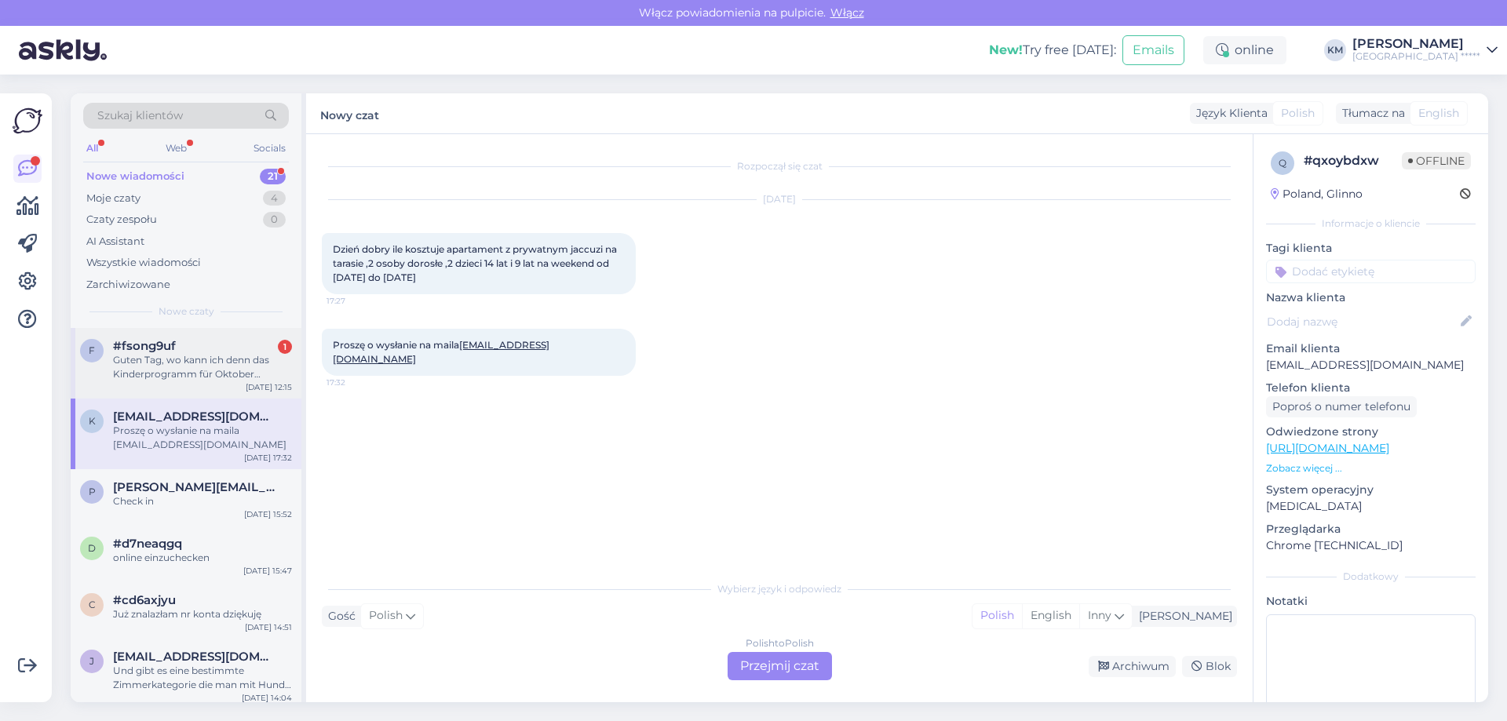
click at [159, 331] on div "f #fsong9uf 1 Guten Tag, wo kann ich denn das Kinderprogramm für Oktober einseh…" at bounding box center [186, 363] width 231 height 71
